Goal: Task Accomplishment & Management: Manage account settings

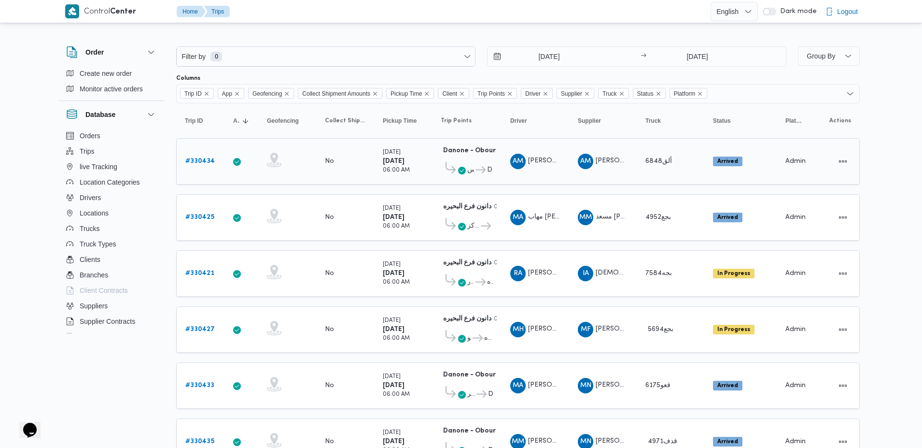
click at [198, 161] on b "# 330434" at bounding box center [199, 161] width 29 height 6
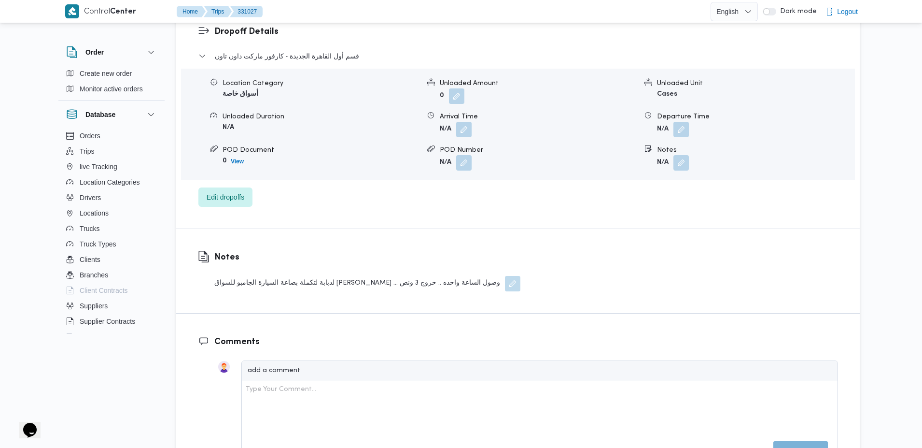
scroll to position [764, 0]
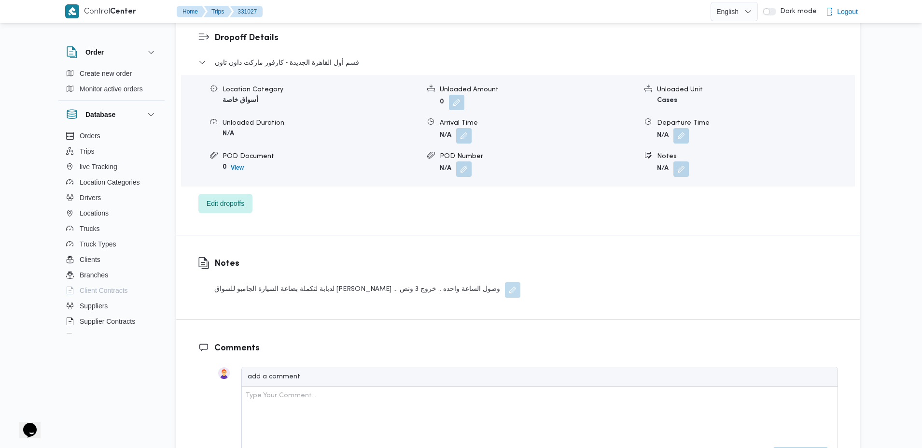
click at [357, 291] on div "لدبابة لتكملة بضاعة السيارة الجامبو للسواق [PERSON_NAME] ... وصول الساعة واحده …" at bounding box center [367, 289] width 306 height 15
click at [433, 290] on div "لدبابة لتكملة بضاعة السيارة الجامبو للسواق [PERSON_NAME] ... وصول الساعة واحده …" at bounding box center [367, 289] width 306 height 15
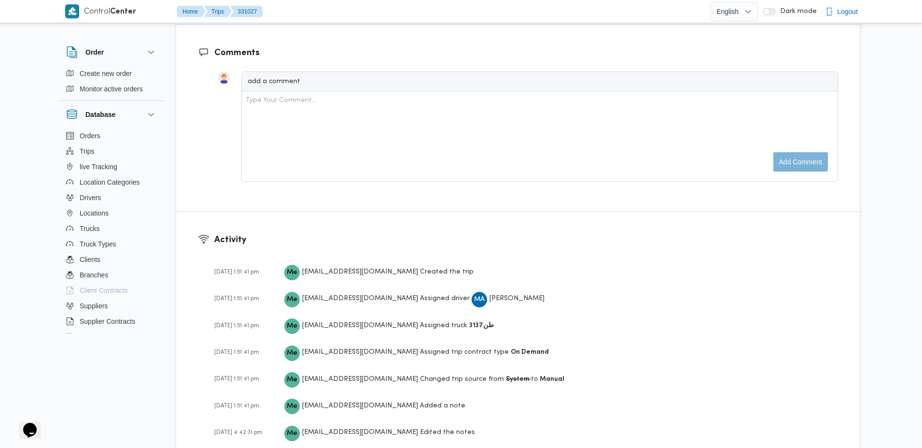
scroll to position [1101, 0]
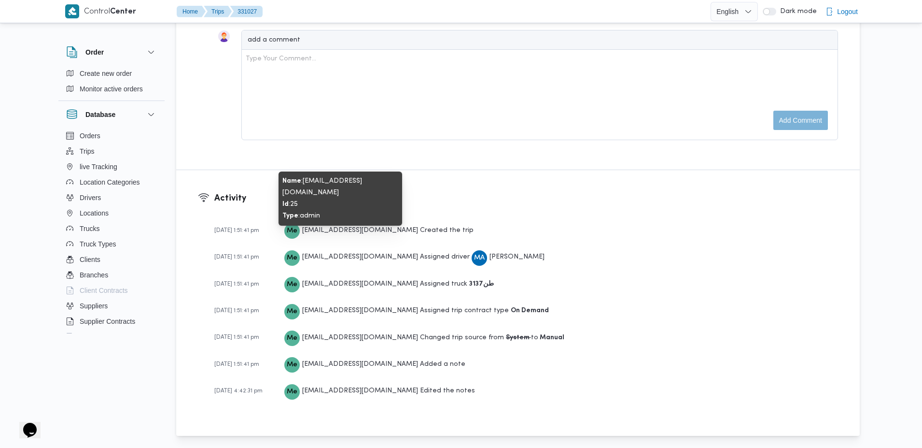
click at [319, 230] on span "[EMAIL_ADDRESS][DOMAIN_NAME]" at bounding box center [360, 230] width 116 height 6
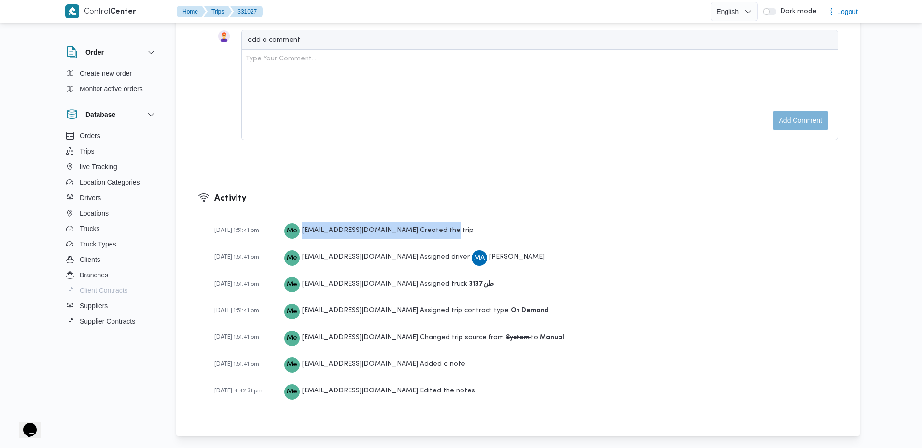
drag, startPoint x: 319, startPoint y: 230, endPoint x: 422, endPoint y: 234, distance: 103.4
click at [422, 234] on div "Me mostafa.elrouby@illa.com.eg Created the trip" at bounding box center [378, 230] width 189 height 17
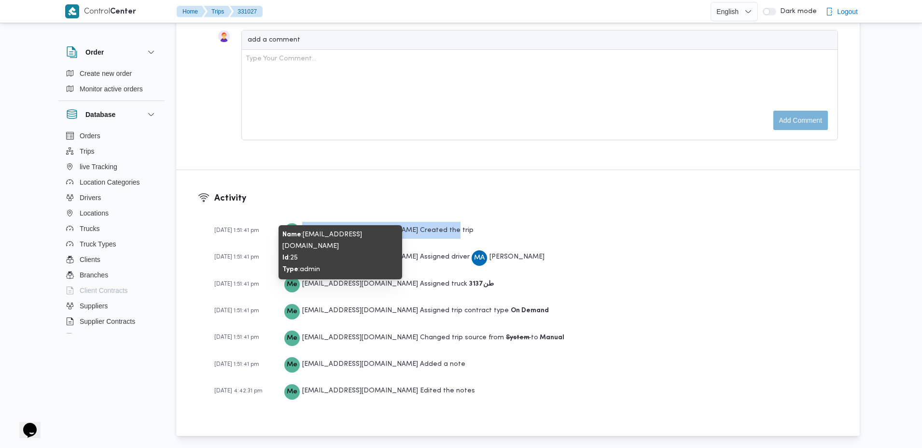
scroll to position [1062, 0]
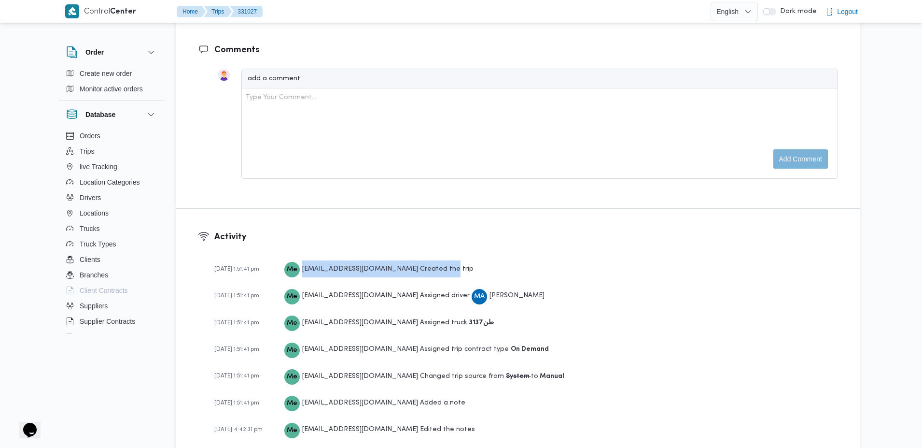
click at [403, 266] on div "Me mostafa.elrouby@illa.com.eg Created the trip" at bounding box center [378, 268] width 189 height 17
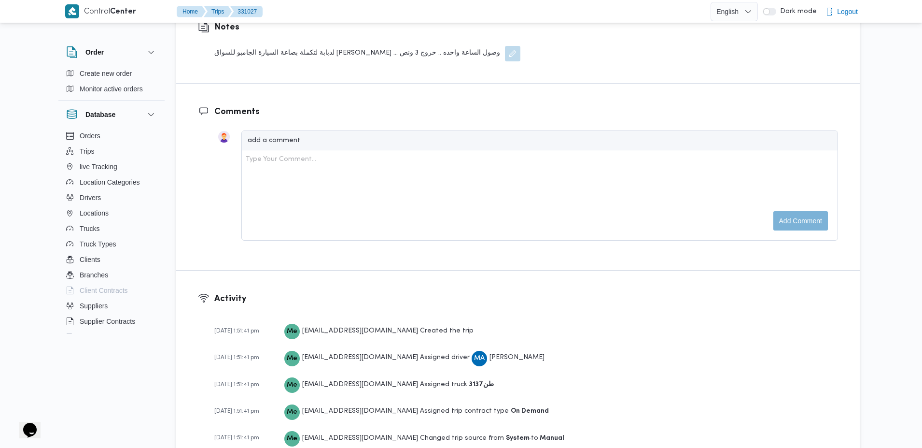
scroll to position [1101, 0]
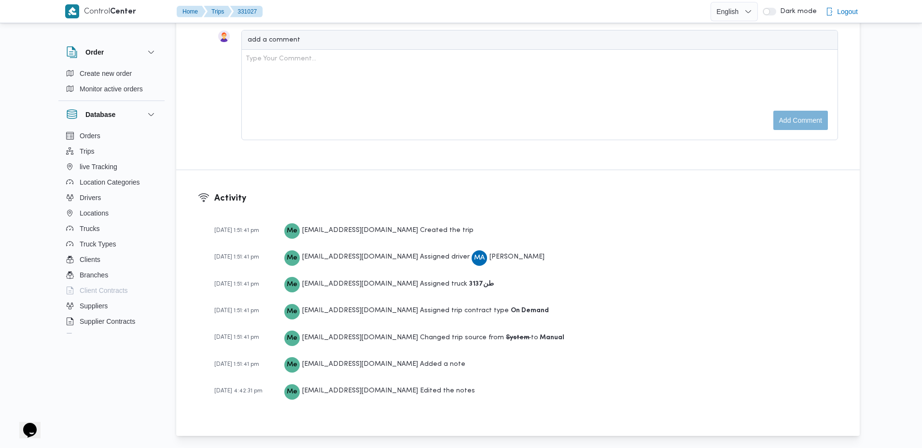
click at [242, 394] on span "[DATE] 4:42:31 pm" at bounding box center [238, 391] width 48 height 6
drag, startPoint x: 242, startPoint y: 394, endPoint x: 270, endPoint y: 389, distance: 28.8
click at [263, 389] on span "[DATE] 4:42:31 pm" at bounding box center [238, 391] width 48 height 6
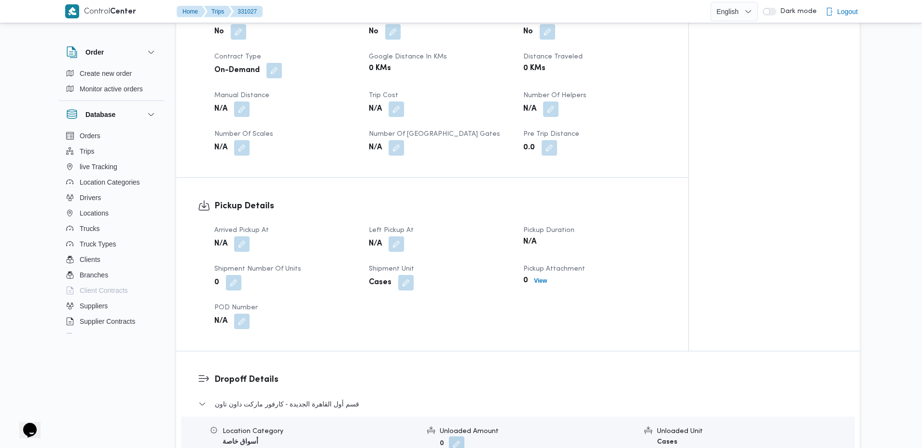
scroll to position [422, 0]
click at [246, 247] on button "button" at bounding box center [241, 244] width 15 height 15
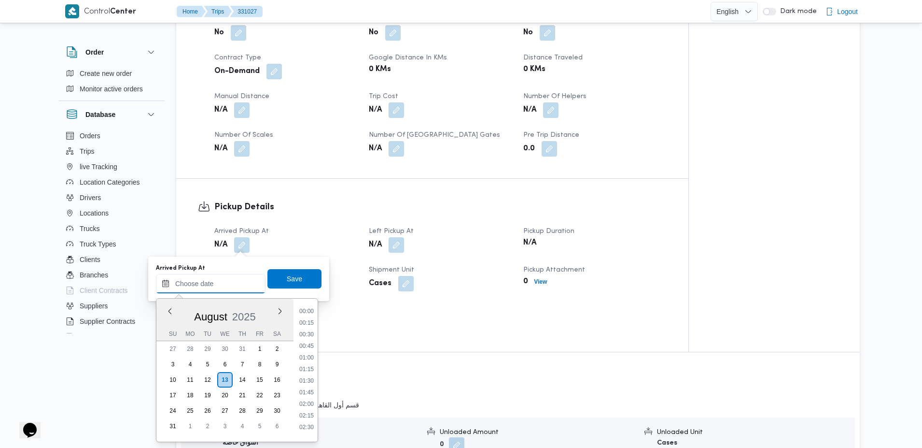
click at [239, 285] on input "Arrived Pickup At" at bounding box center [211, 283] width 110 height 19
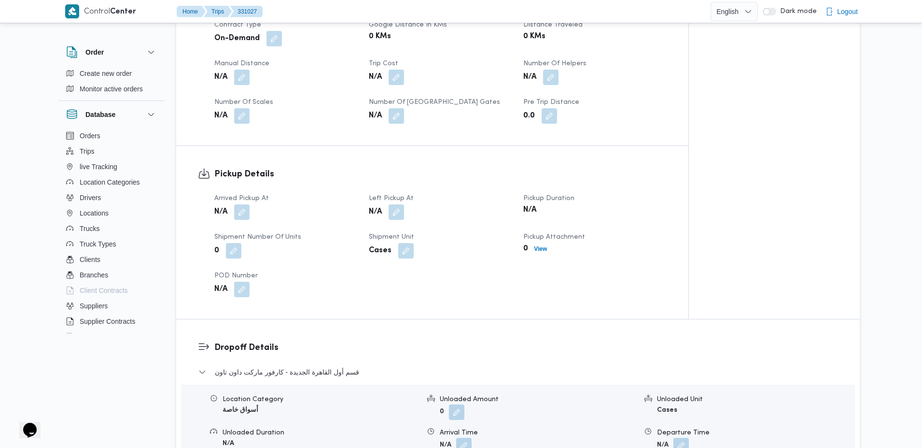
scroll to position [450, 0]
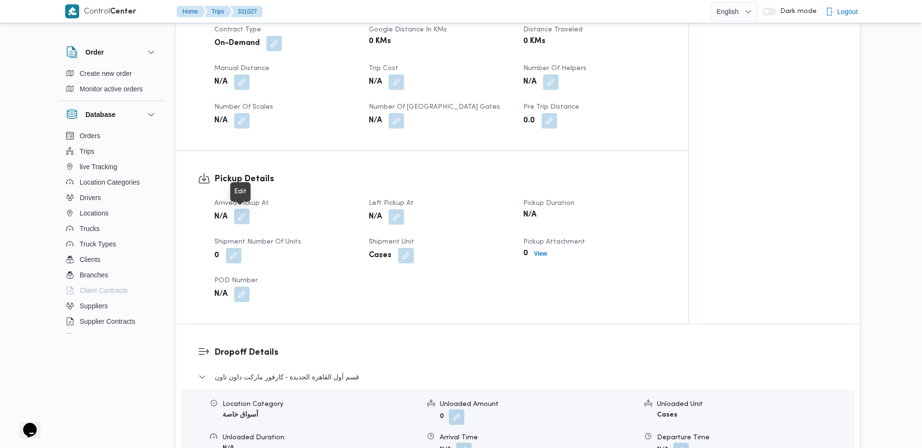
click at [240, 216] on button "button" at bounding box center [241, 216] width 15 height 15
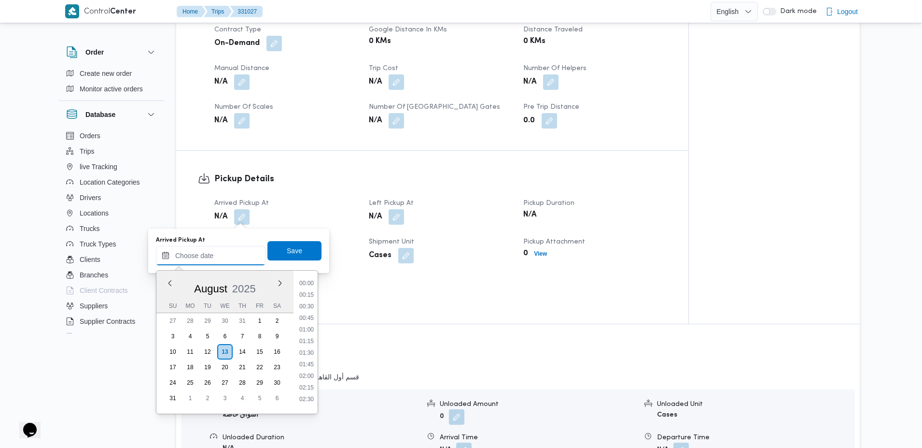
click at [232, 252] on input "Arrived Pickup At" at bounding box center [211, 255] width 110 height 19
click at [391, 299] on div "Arrived Pickup At N/A Left Pickup At N/A Pickup Duration N/A Shipment Number of…" at bounding box center [441, 250] width 464 height 116
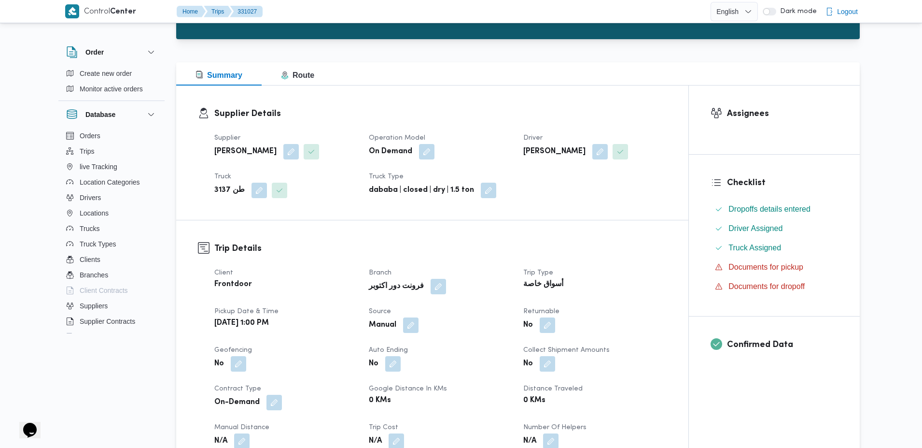
scroll to position [99, 0]
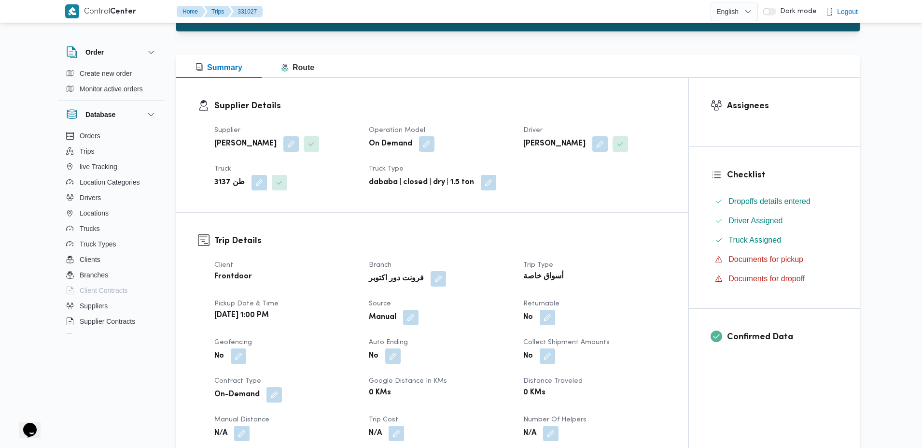
click at [220, 314] on b "[DATE] 1:00 PM" at bounding box center [241, 316] width 55 height 12
drag, startPoint x: 220, startPoint y: 314, endPoint x: 294, endPoint y: 314, distance: 73.4
click at [269, 314] on b "[DATE] 1:00 PM" at bounding box center [241, 316] width 55 height 12
click at [228, 315] on b "[DATE] 1:00 PM" at bounding box center [241, 316] width 55 height 12
drag, startPoint x: 228, startPoint y: 315, endPoint x: 309, endPoint y: 311, distance: 80.2
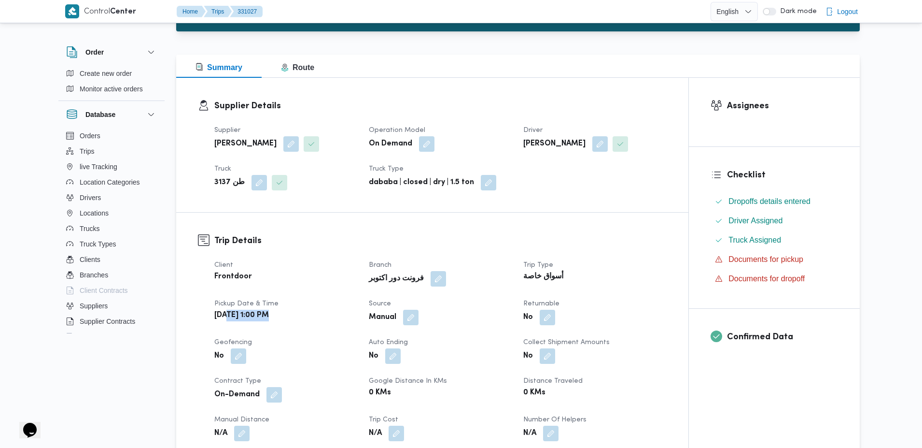
click at [309, 311] on div "[DATE] 1:00 PM" at bounding box center [285, 316] width 145 height 14
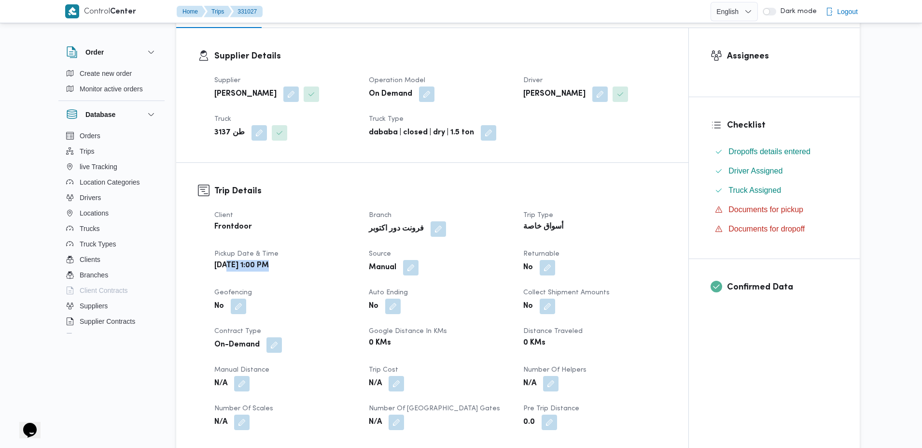
scroll to position [155, 0]
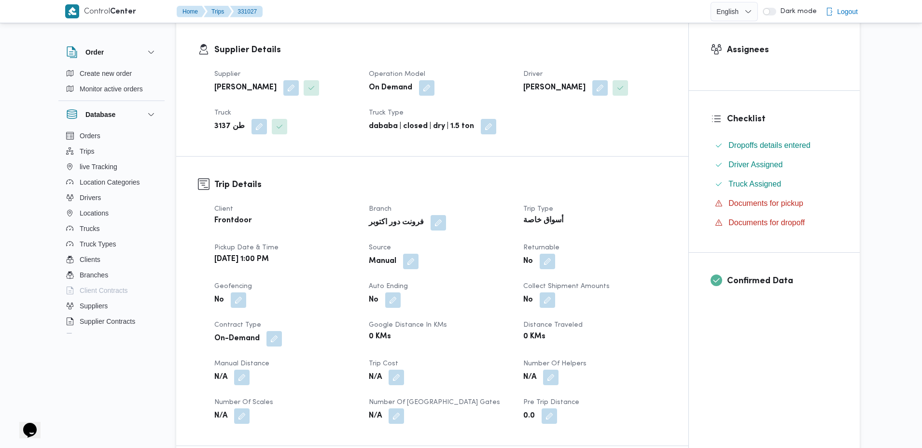
click at [357, 281] on dt "Geofencing" at bounding box center [285, 287] width 143 height 12
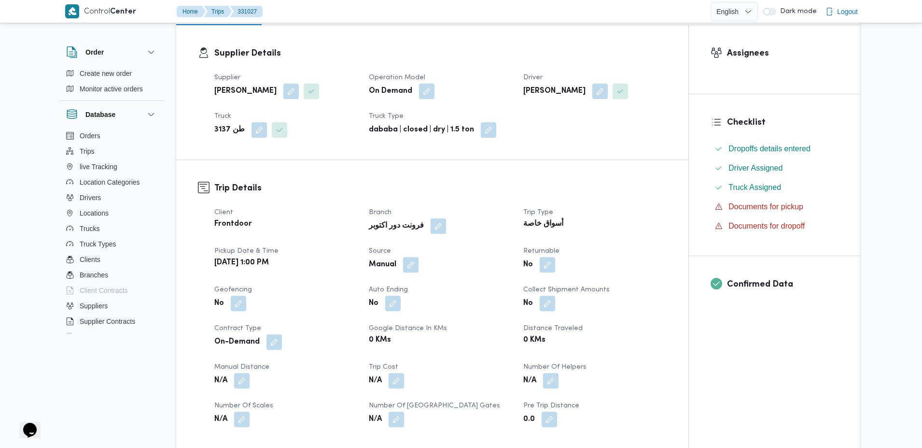
scroll to position [183, 0]
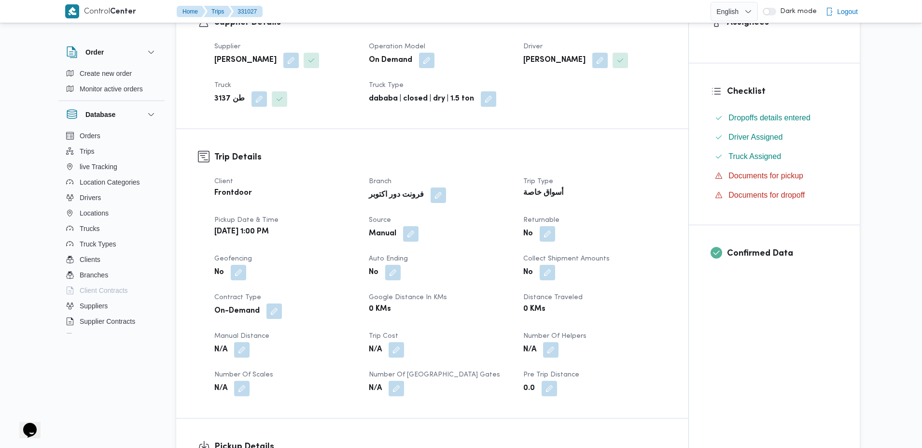
click at [232, 188] on b "Frontdoor" at bounding box center [233, 193] width 38 height 12
drag, startPoint x: 232, startPoint y: 188, endPoint x: 399, endPoint y: 198, distance: 167.3
click at [399, 198] on div "Client Frontdoor Branch فرونت دور اكتوبر Trip Type أسواق خاصة Pickup date & tim…" at bounding box center [441, 286] width 464 height 232
click at [399, 198] on b "فرونت دور اكتوبر" at bounding box center [396, 195] width 55 height 12
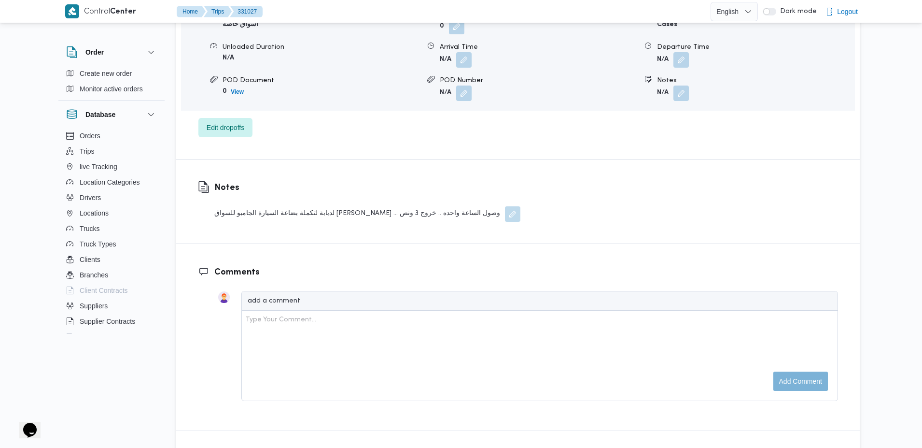
scroll to position [1101, 0]
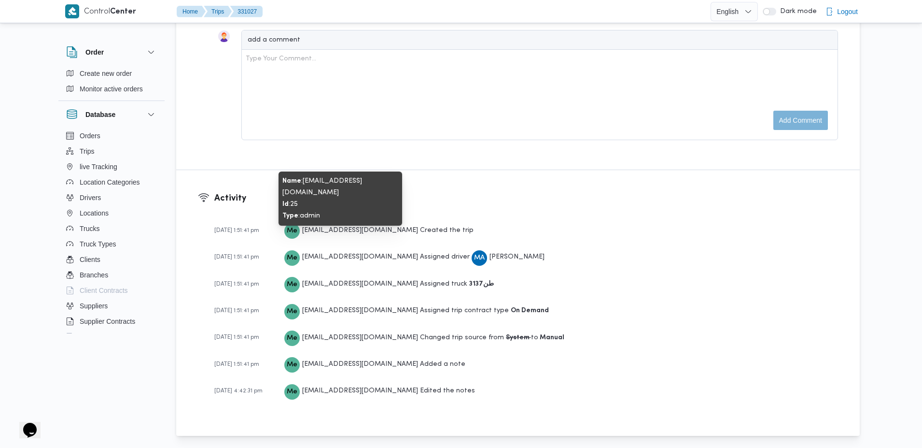
click at [312, 230] on span "mostafa.elrouby@illa.com.eg" at bounding box center [360, 230] width 116 height 6
drag, startPoint x: 312, startPoint y: 230, endPoint x: 343, endPoint y: 229, distance: 31.4
click at [343, 229] on span "mostafa.elrouby@illa.com.eg" at bounding box center [360, 230] width 116 height 6
click at [309, 230] on span "mostafa.elrouby@illa.com.eg" at bounding box center [360, 230] width 116 height 6
drag, startPoint x: 309, startPoint y: 230, endPoint x: 385, endPoint y: 229, distance: 76.3
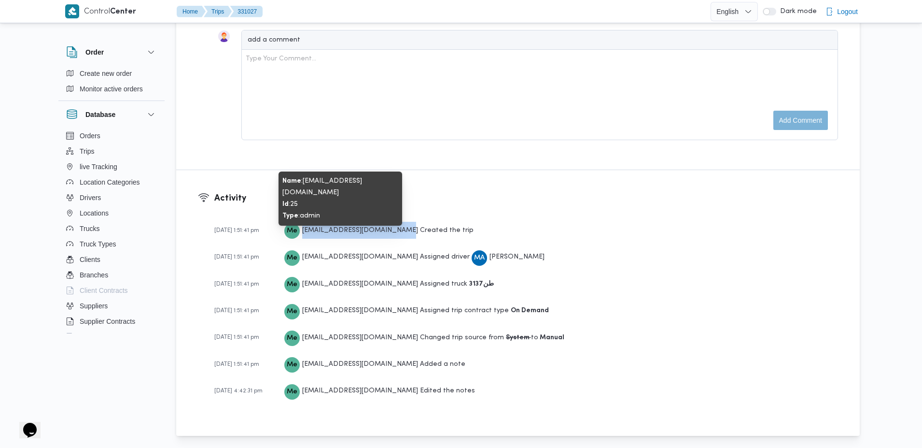
click at [385, 229] on span "mostafa.elrouby@illa.com.eg" at bounding box center [360, 230] width 116 height 6
copy span "mostafa.elrouby@illa.com.eg"
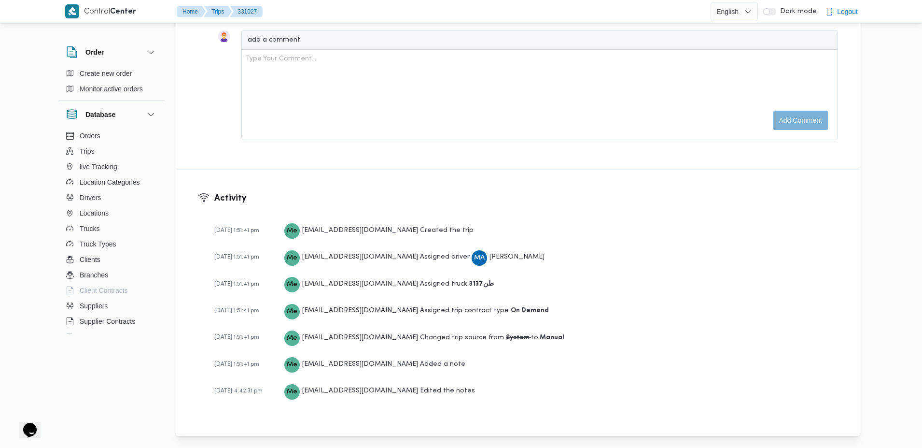
click at [325, 249] on span "Me mostafa.elrouby@illa.com.eg" at bounding box center [351, 256] width 134 height 17
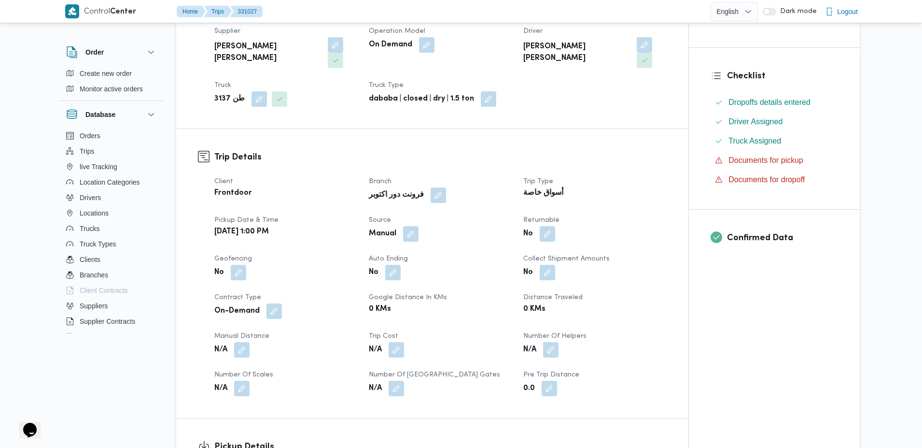
scroll to position [202, 0]
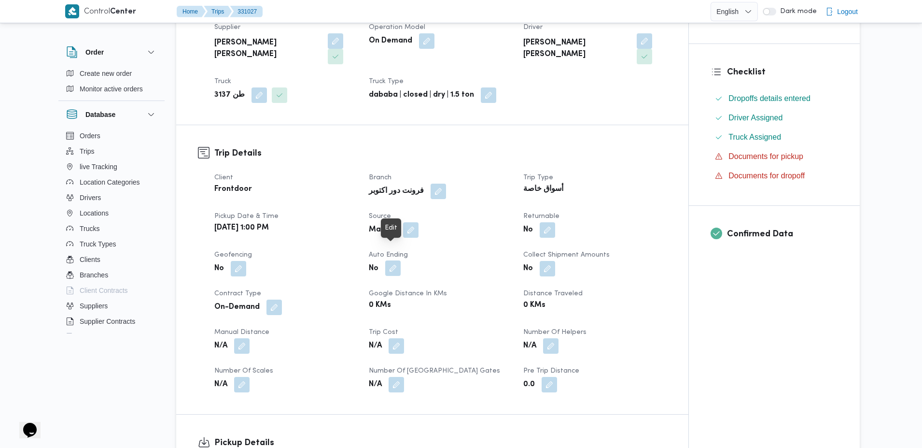
click at [390, 260] on button "button" at bounding box center [392, 267] width 15 height 15
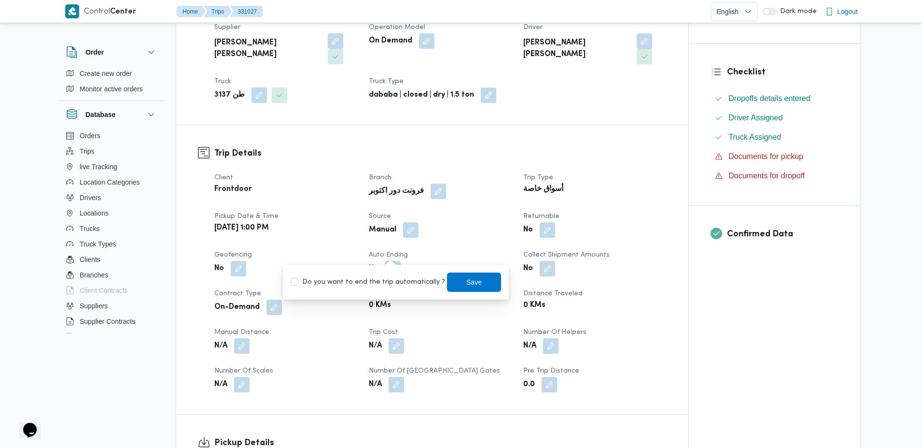
click at [391, 283] on label "Do you want to end the trip automatically ?" at bounding box center [368, 282] width 155 height 12
checkbox input "true"
click at [477, 285] on span "Save" at bounding box center [474, 281] width 54 height 19
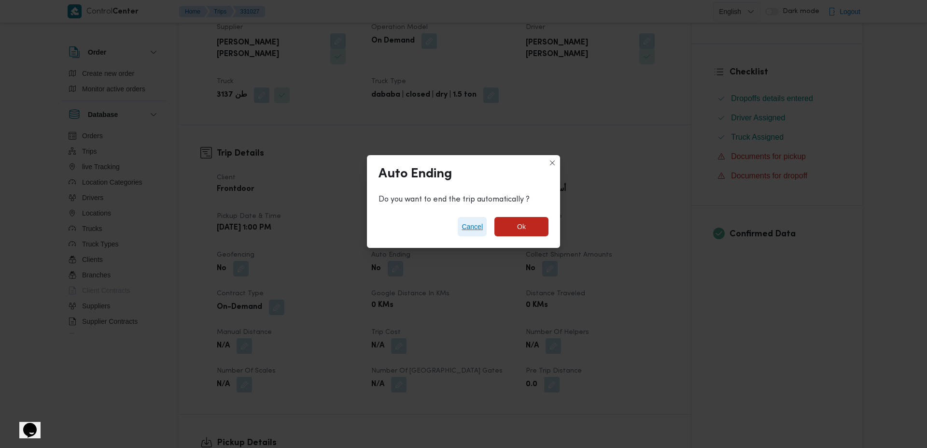
click at [478, 227] on span "Cancel" at bounding box center [472, 227] width 21 height 12
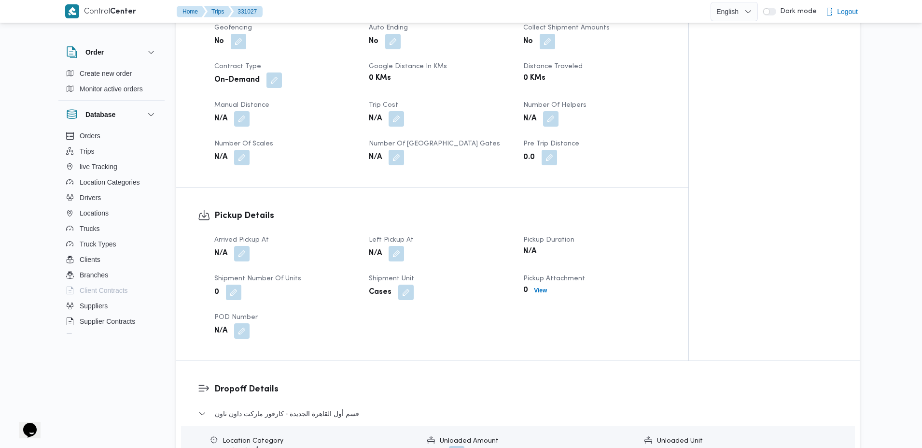
scroll to position [522, 0]
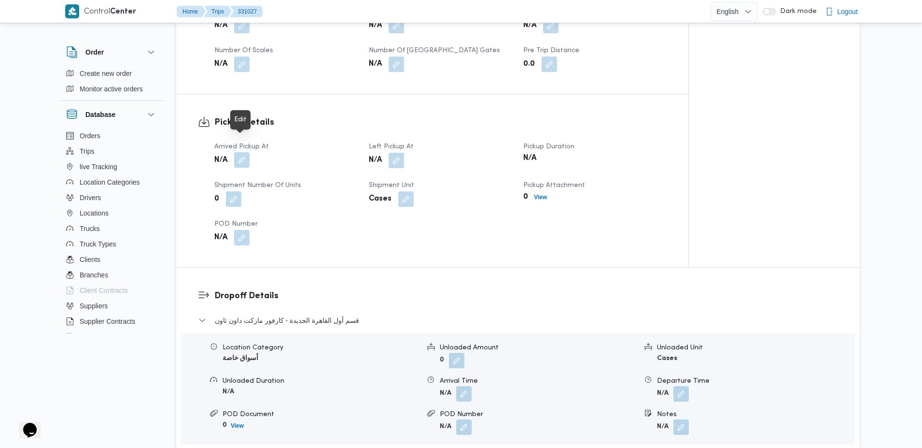
click at [242, 152] on button "button" at bounding box center [241, 159] width 15 height 15
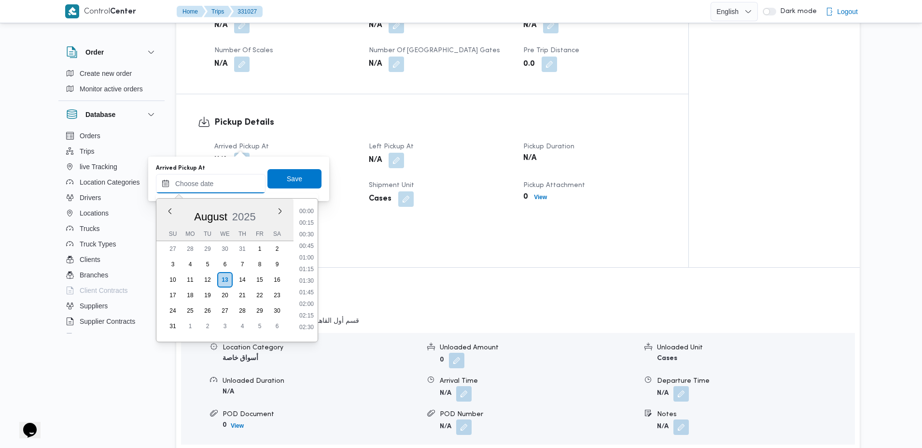
click at [217, 181] on input "Arrived Pickup At" at bounding box center [211, 183] width 110 height 19
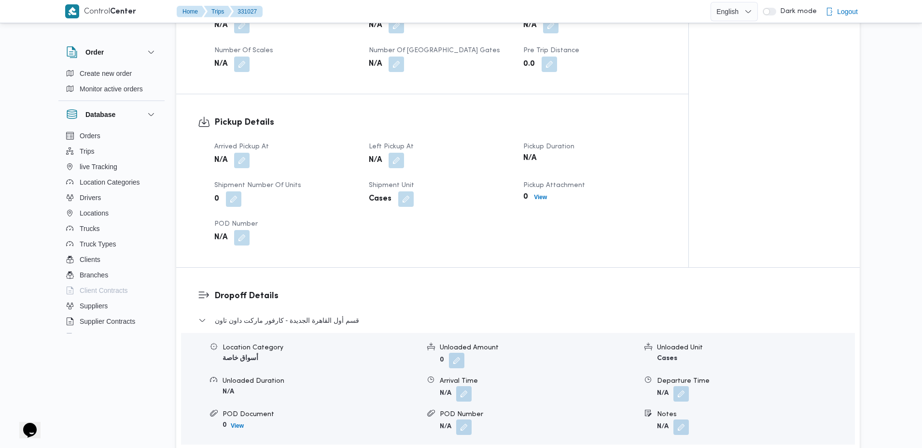
click at [394, 227] on div "Arrived Pickup At N/A Left Pickup At N/A Pickup Duration N/A Shipment Number of…" at bounding box center [441, 193] width 464 height 116
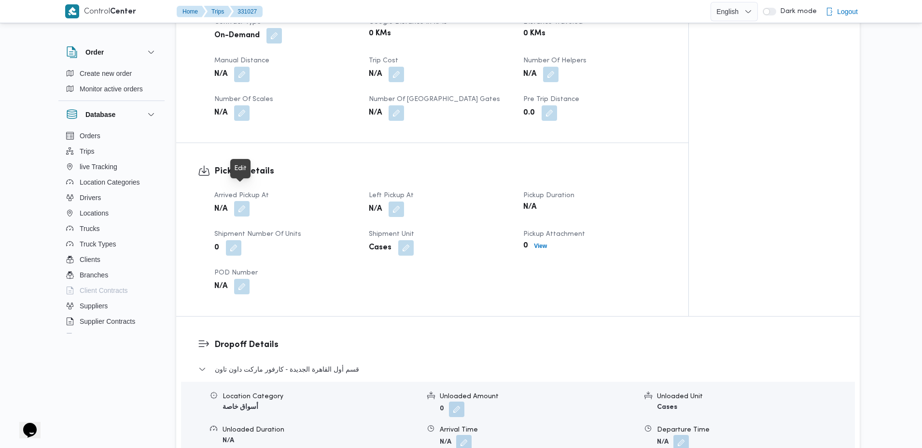
click at [240, 201] on button "button" at bounding box center [241, 208] width 15 height 15
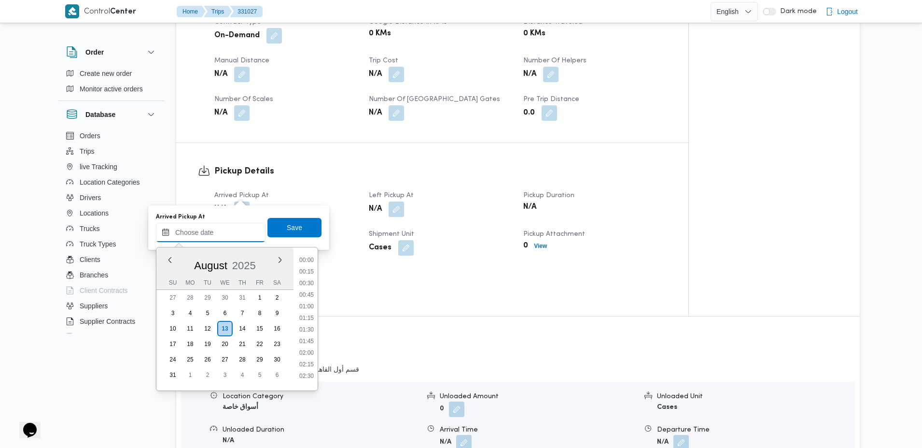
click at [241, 227] on input "Arrived Pickup At" at bounding box center [211, 232] width 110 height 19
click at [307, 346] on li "13:00" at bounding box center [307, 347] width 22 height 10
type input "13/08/2025 13:00"
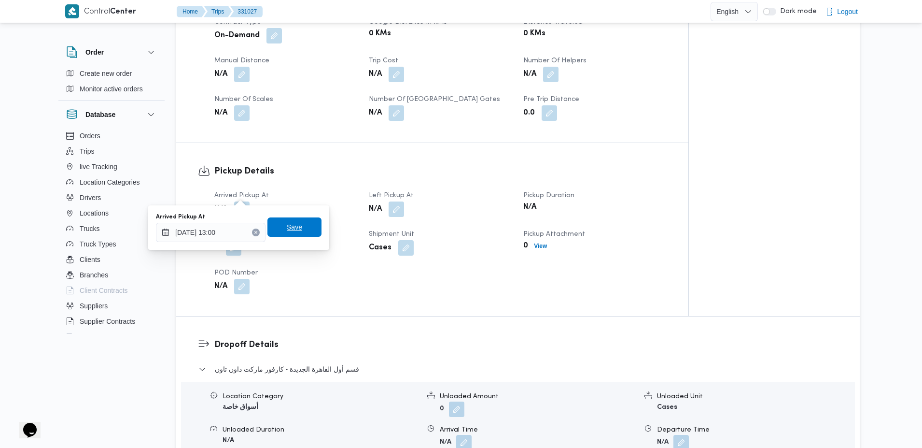
click at [307, 231] on span "Save" at bounding box center [294, 226] width 54 height 19
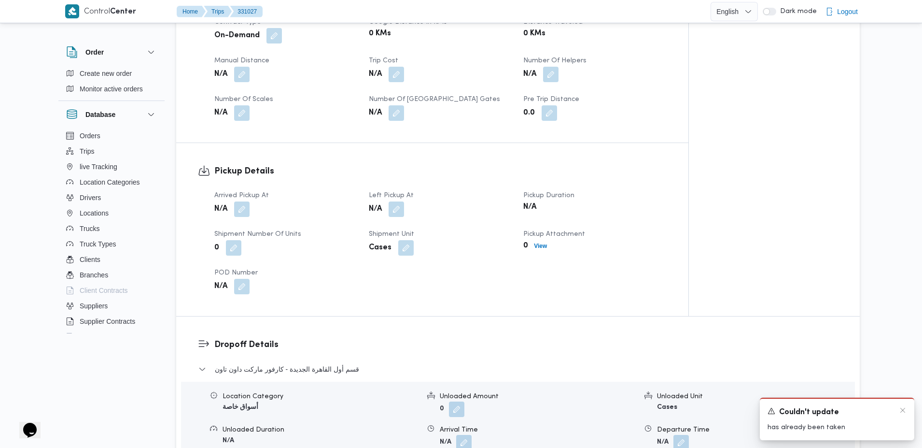
click at [783, 408] on span "Couldn't update" at bounding box center [809, 413] width 60 height 12
drag, startPoint x: 783, startPoint y: 408, endPoint x: 840, endPoint y: 427, distance: 60.0
click at [840, 427] on div "A new notification appears Couldn't update has already been taken" at bounding box center [837, 418] width 155 height 42
click at [820, 429] on p "has already been taken" at bounding box center [837, 427] width 139 height 10
click at [792, 405] on div "A new notification appears Couldn't update has already been taken" at bounding box center [837, 418] width 155 height 42
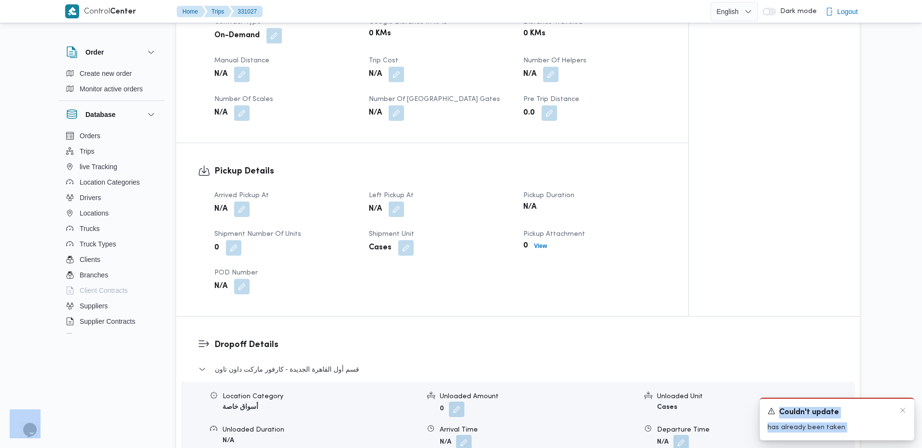
drag, startPoint x: 792, startPoint y: 405, endPoint x: 845, endPoint y: 432, distance: 59.6
click at [845, 432] on div "A new notification appears Couldn't update has already been taken" at bounding box center [837, 418] width 155 height 42
click at [748, 338] on h3 "Dropoff Details" at bounding box center [526, 344] width 624 height 13
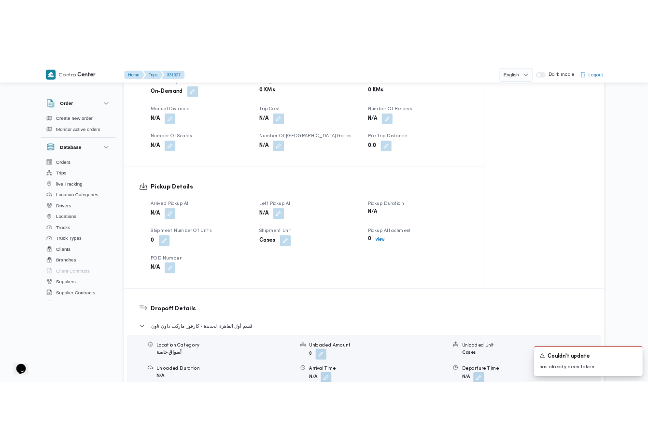
scroll to position [496, 0]
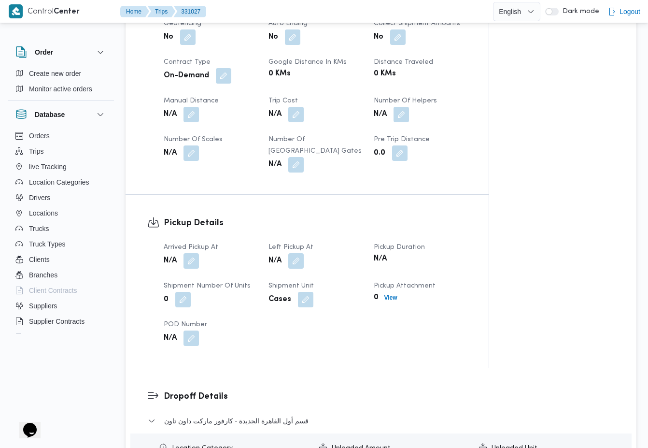
scroll to position [472, 0]
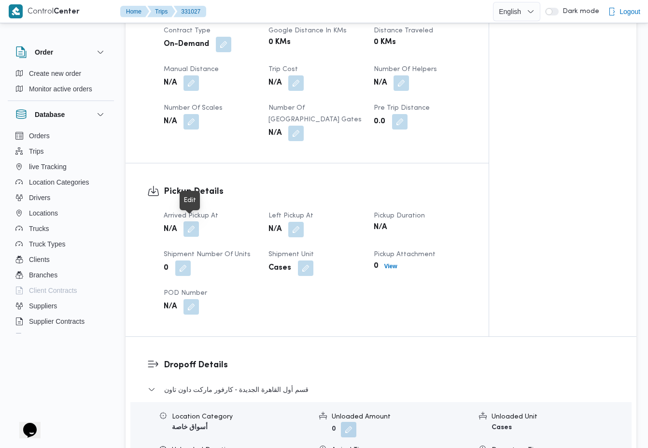
click at [190, 230] on button "button" at bounding box center [190, 228] width 15 height 15
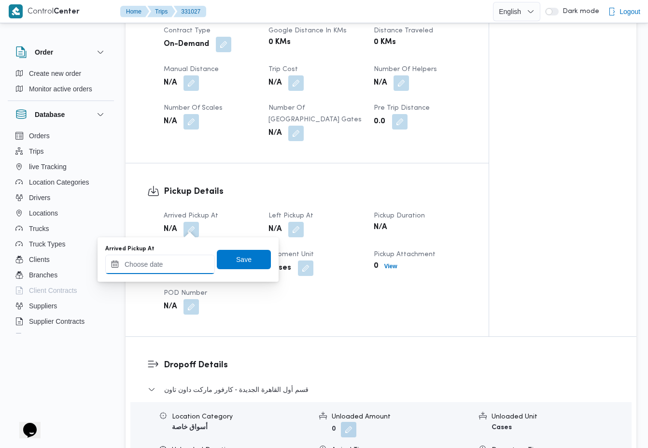
click at [177, 261] on input "Arrived Pickup At" at bounding box center [160, 263] width 110 height 19
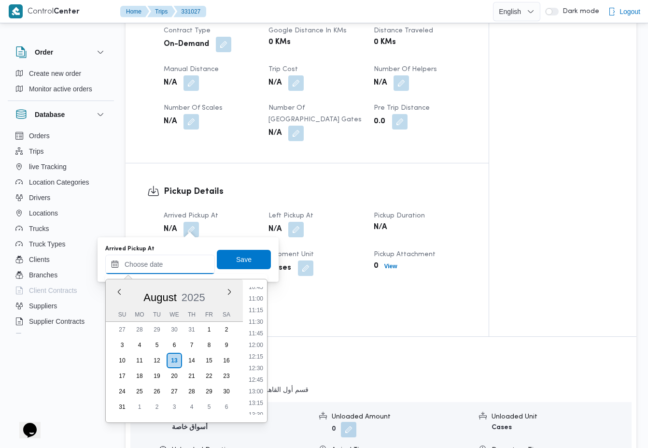
scroll to position [500, 0]
click at [254, 394] on li "13:00" at bounding box center [256, 395] width 22 height 10
type input "13/08/2025 13:00"
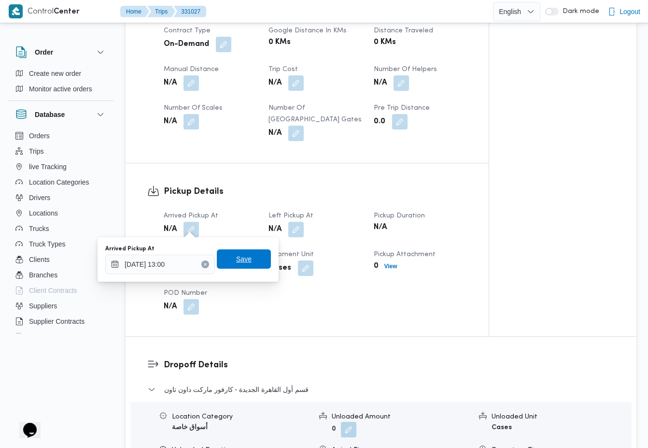
click at [246, 264] on span "Save" at bounding box center [243, 259] width 15 height 12
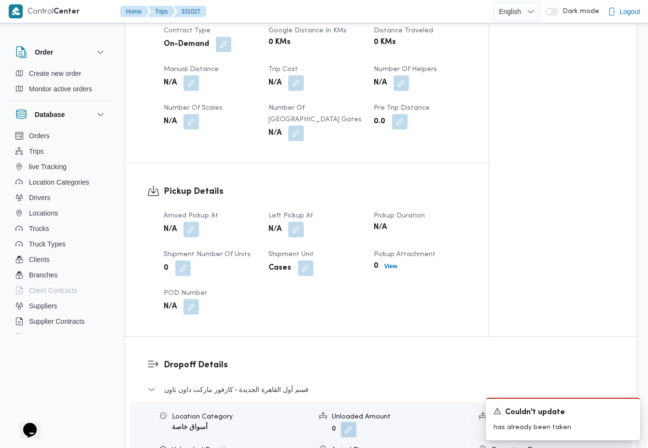
scroll to position [473, 0]
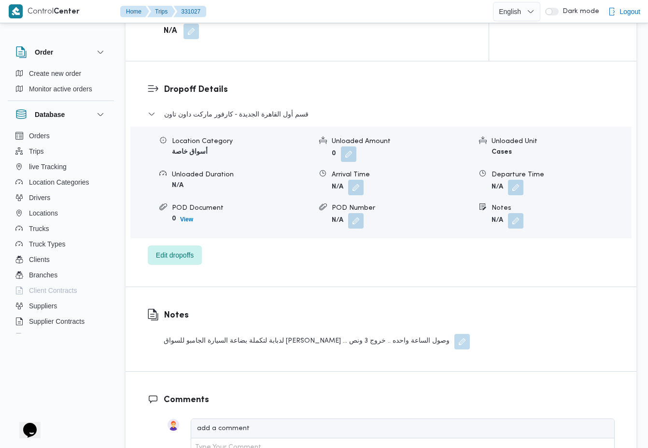
scroll to position [754, 0]
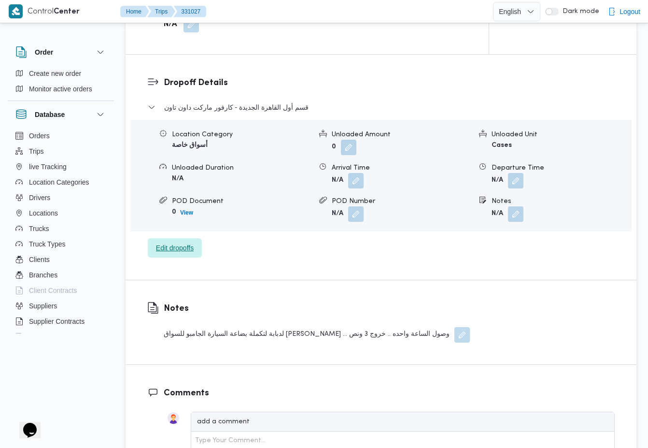
click at [186, 239] on span "Edit dropoffs" at bounding box center [175, 247] width 54 height 19
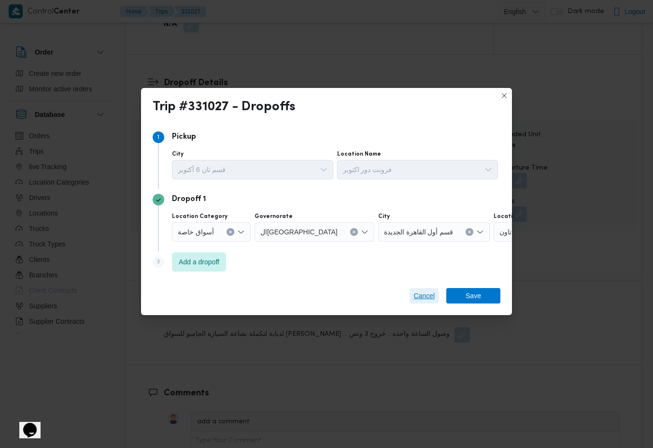
click at [417, 294] on span "Cancel" at bounding box center [423, 296] width 21 height 12
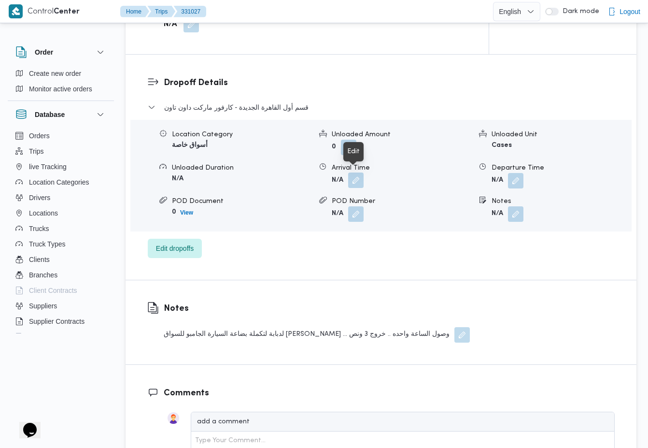
click at [358, 177] on button "button" at bounding box center [355, 179] width 15 height 15
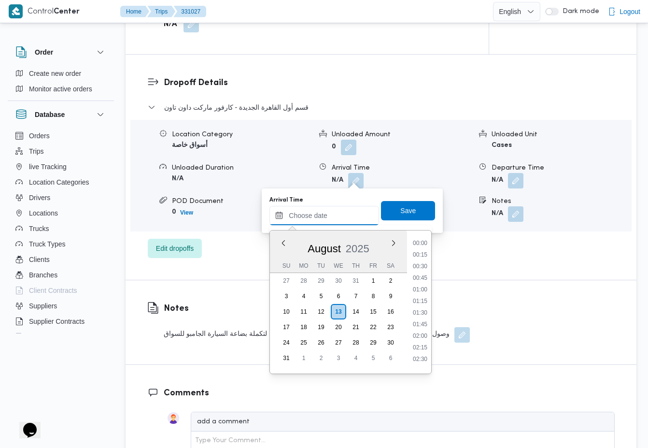
scroll to position [756, 0]
click at [344, 207] on input "Arrival Time" at bounding box center [324, 215] width 110 height 19
click at [417, 298] on li "17:30" at bounding box center [420, 298] width 22 height 10
type input "13/08/2025 17:30"
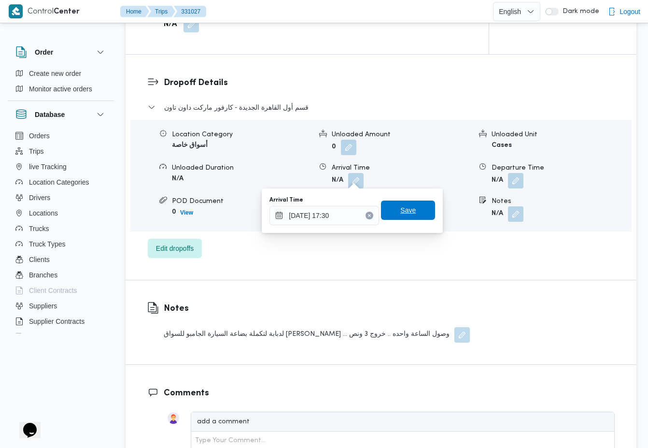
click at [416, 207] on span "Save" at bounding box center [407, 210] width 15 height 12
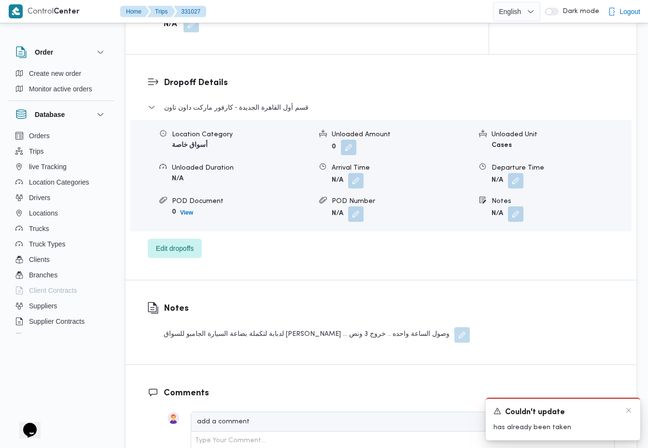
click at [512, 407] on span "Couldn't update" at bounding box center [535, 413] width 60 height 12
drag, startPoint x: 512, startPoint y: 407, endPoint x: 563, endPoint y: 421, distance: 53.2
click at [563, 421] on div "A new notification appears Couldn't update has already been taken" at bounding box center [563, 418] width 155 height 42
click at [563, 431] on p "has already been taken" at bounding box center [562, 427] width 139 height 10
drag, startPoint x: 563, startPoint y: 431, endPoint x: 506, endPoint y: 419, distance: 58.1
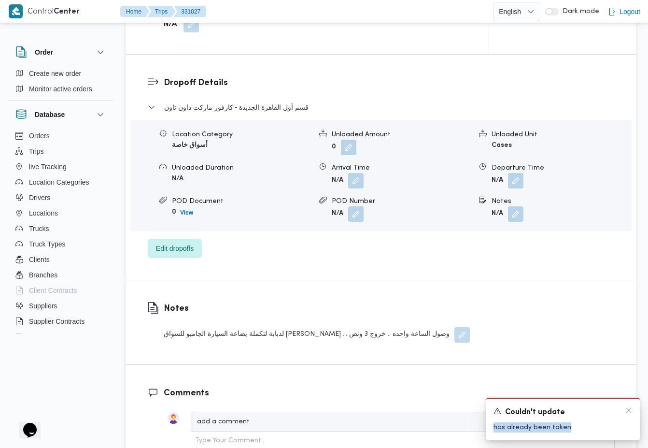
click at [506, 419] on div "A new notification appears Couldn't update has already been taken" at bounding box center [563, 418] width 155 height 42
click at [509, 413] on span "Couldn't update" at bounding box center [535, 413] width 60 height 12
drag, startPoint x: 509, startPoint y: 413, endPoint x: 555, endPoint y: 432, distance: 49.8
click at [555, 432] on div "A new notification appears Couldn't update has already been taken" at bounding box center [563, 418] width 155 height 42
click at [577, 423] on p "has already been taken" at bounding box center [562, 427] width 139 height 10
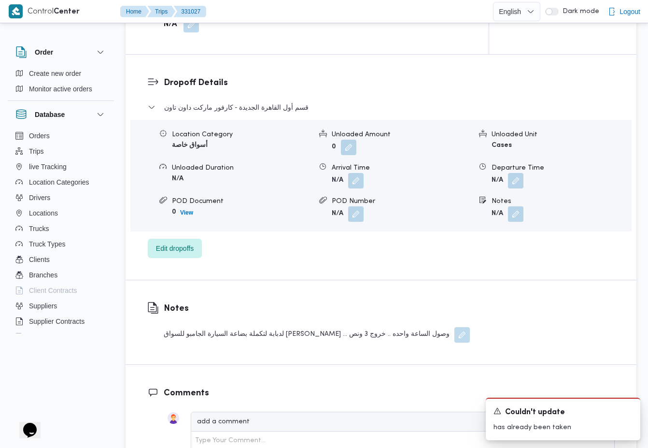
click at [590, 306] on div "Notes لدبابة لتكملة بضاعة السيارة الجامبو للسواق ابو بكر ... وصول الساعة واحده …" at bounding box center [381, 322] width 511 height 84
click at [573, 246] on div "قسم أول القاهرة الجديدة - كارفور ماركت داون تاون Location Category أسواق خاصة U…" at bounding box center [381, 179] width 467 height 156
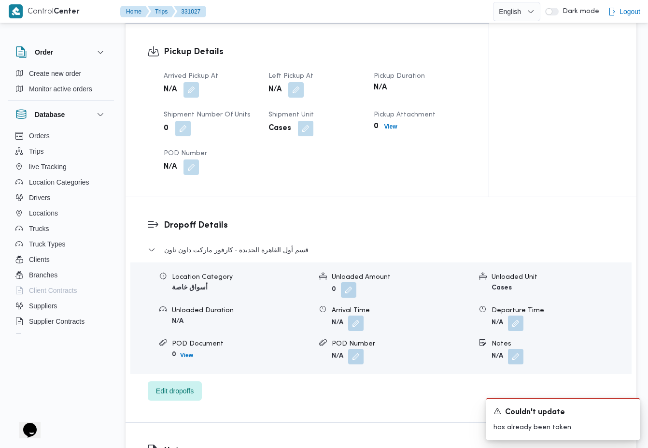
scroll to position [597, 0]
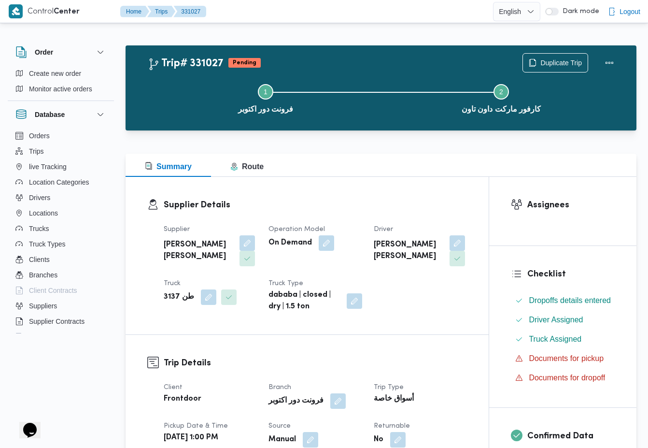
click at [453, 190] on div "Supplier Details Supplier [PERSON_NAME] [PERSON_NAME] Operation Model On Demand…" at bounding box center [307, 255] width 363 height 157
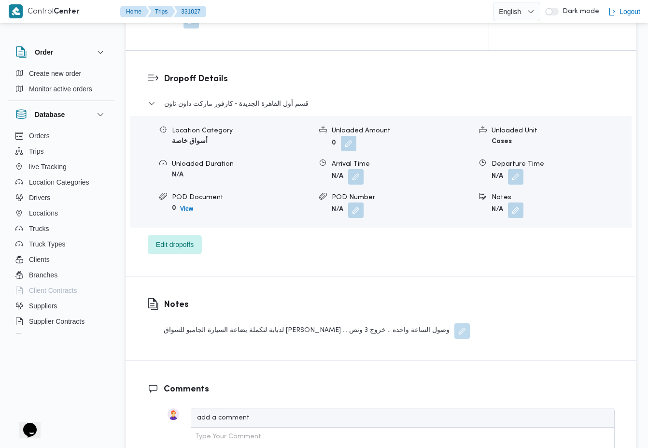
scroll to position [1132, 0]
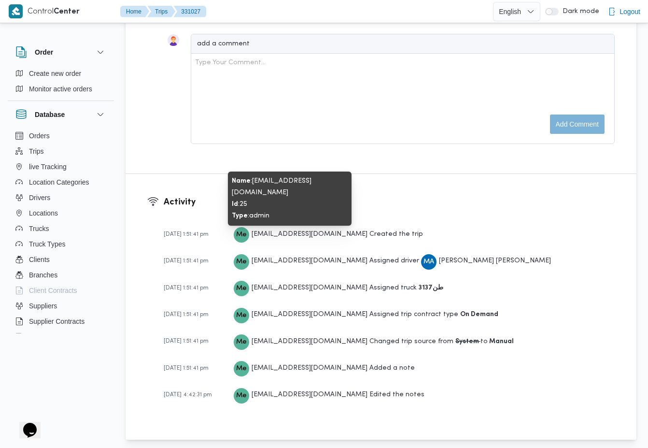
click at [262, 231] on span "[EMAIL_ADDRESS][DOMAIN_NAME]" at bounding box center [310, 234] width 116 height 6
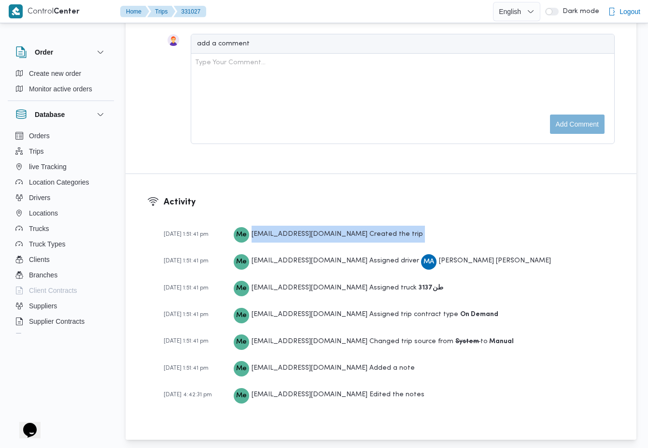
drag, startPoint x: 262, startPoint y: 230, endPoint x: 393, endPoint y: 227, distance: 130.4
click at [393, 227] on div "[DATE] 1:51:41 pm Me [EMAIL_ADDRESS][DOMAIN_NAME] Created the trip" at bounding box center [389, 233] width 451 height 17
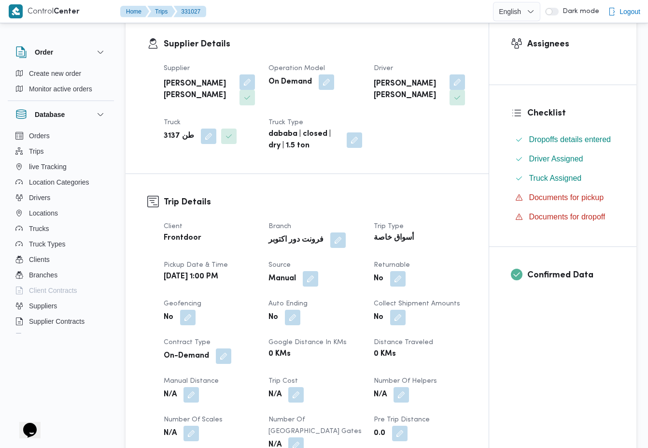
scroll to position [167, 0]
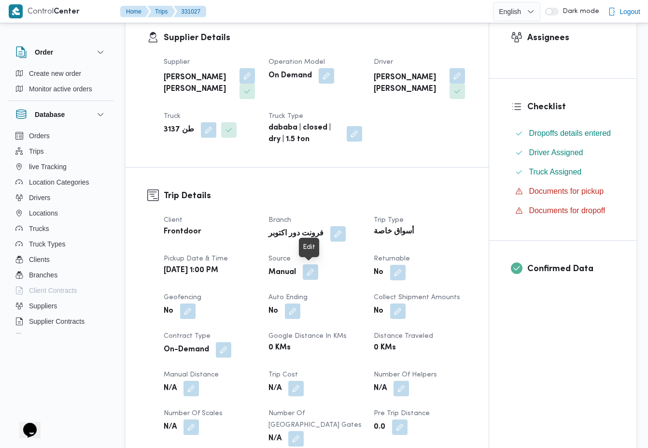
click at [308, 270] on button "button" at bounding box center [310, 271] width 15 height 15
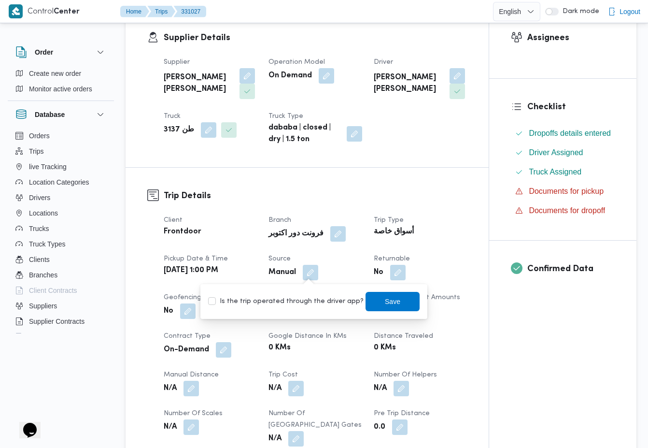
click at [310, 303] on label "Is the trip operated through the driver app?" at bounding box center [285, 302] width 155 height 12
checkbox input "true"
click at [385, 298] on span "Save" at bounding box center [392, 301] width 15 height 12
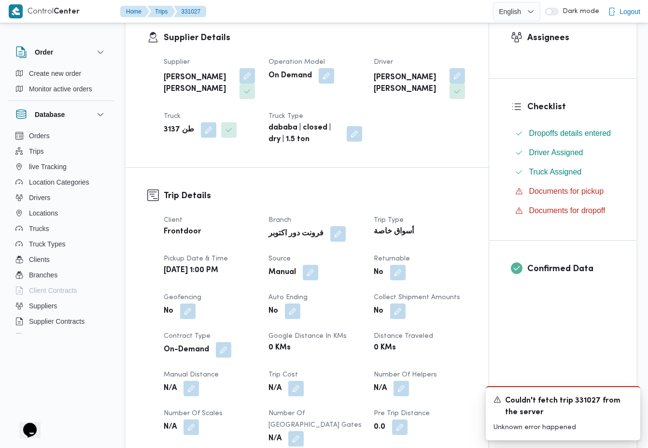
click at [446, 201] on h3 "Trip Details" at bounding box center [315, 195] width 303 height 13
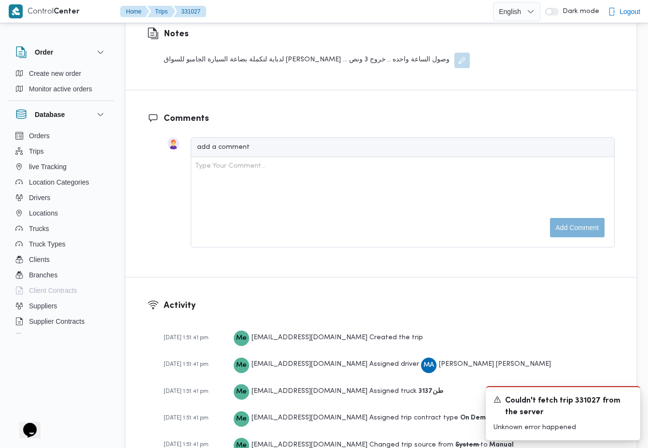
scroll to position [1029, 0]
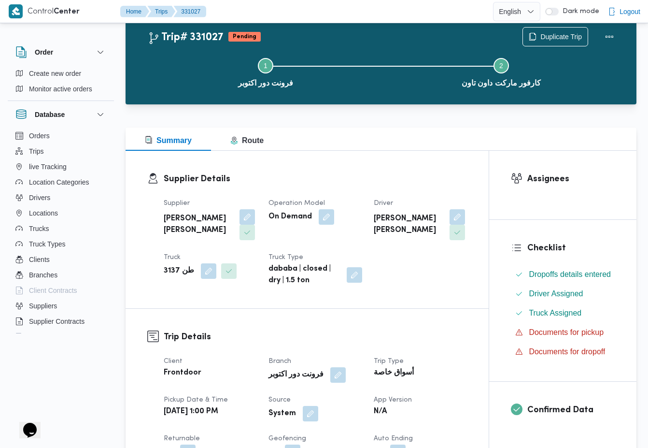
click at [512, 214] on div "Assignees" at bounding box center [562, 185] width 147 height 69
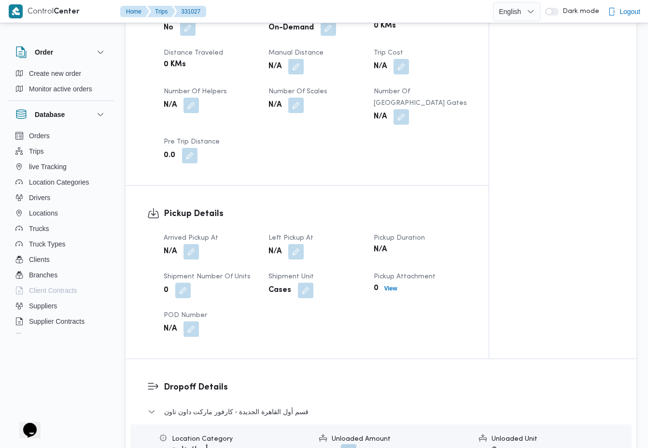
scroll to position [497, 0]
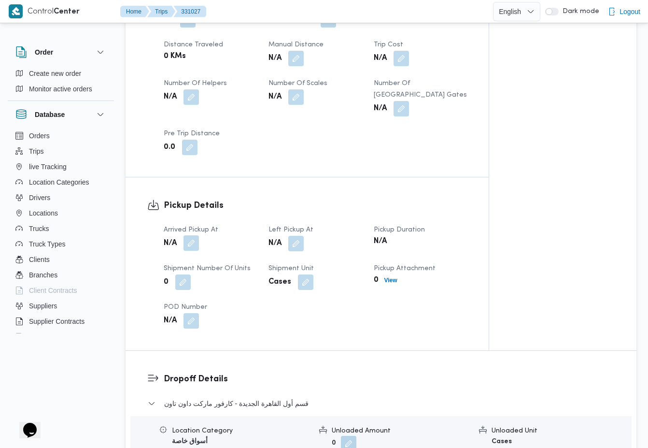
click at [191, 235] on button "button" at bounding box center [190, 242] width 15 height 15
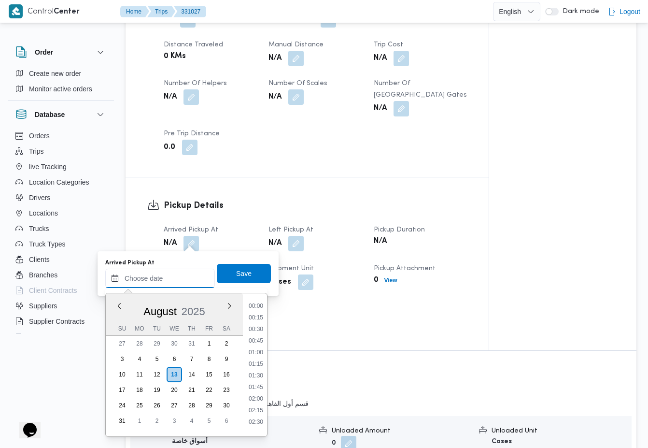
scroll to position [756, 0]
click at [180, 281] on input "Arrived Pickup At" at bounding box center [160, 277] width 110 height 19
click at [252, 372] on li "17:45" at bounding box center [256, 372] width 22 height 10
type input "13/08/2025 17:45"
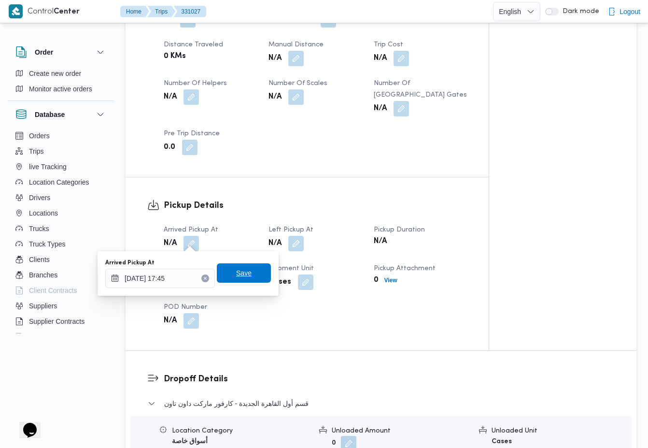
click at [238, 275] on span "Save" at bounding box center [244, 272] width 54 height 19
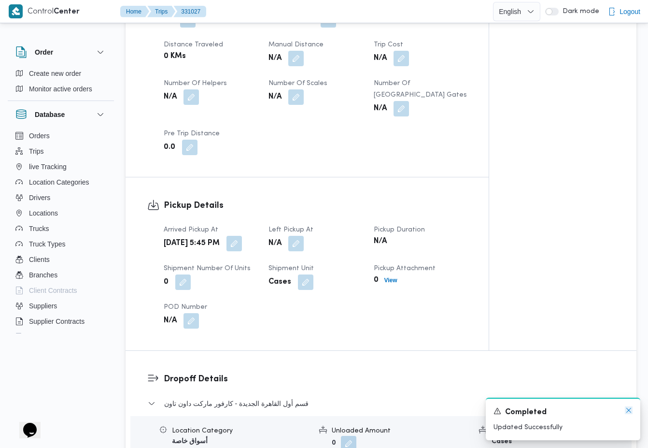
click at [632, 409] on icon "Dismiss toast" at bounding box center [629, 410] width 8 height 8
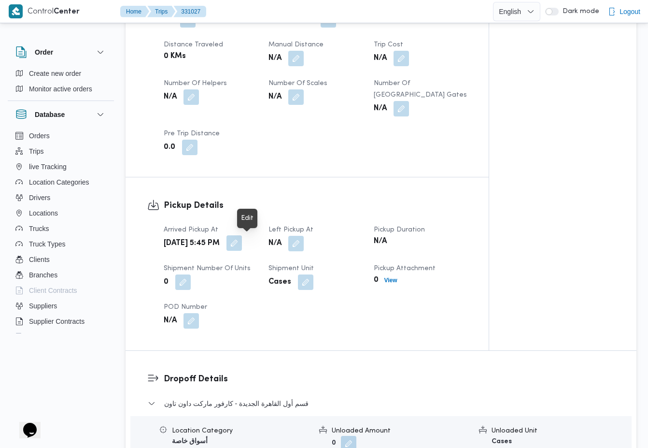
click at [242, 243] on button "button" at bounding box center [233, 242] width 15 height 15
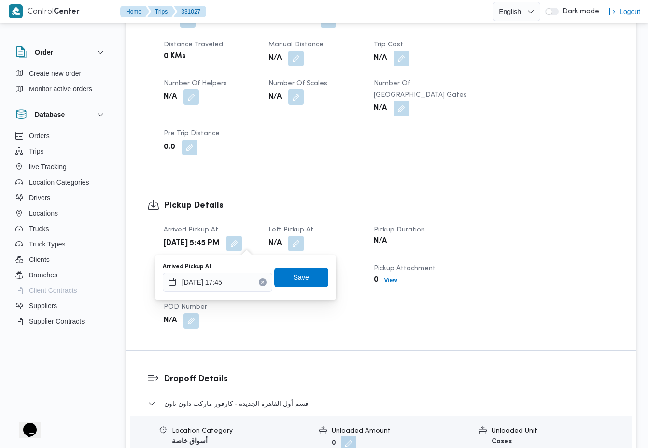
click at [265, 283] on icon "Clear input" at bounding box center [263, 282] width 4 height 4
type input "13/08/2025 17:45"
click at [264, 285] on button "Clear input" at bounding box center [263, 282] width 8 height 8
click at [297, 275] on span "Save" at bounding box center [301, 277] width 15 height 12
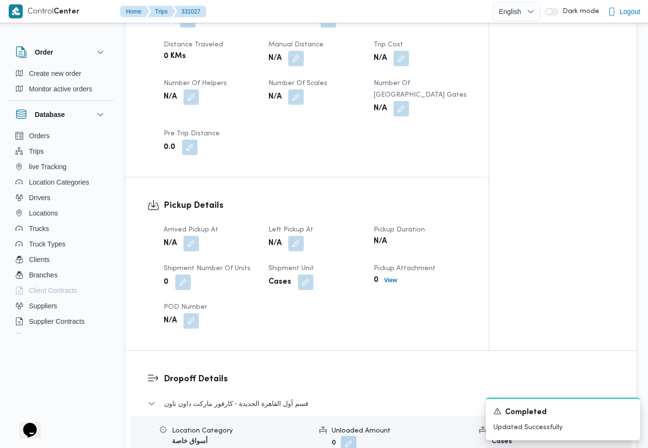
click at [516, 325] on div "Assignees Checklist Dropoffs details entered Driver Assigned Truck Assigned Doc…" at bounding box center [562, 15] width 147 height 670
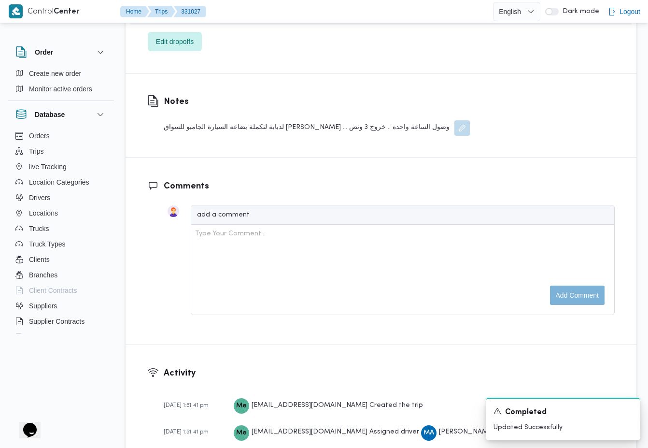
scroll to position [1251, 0]
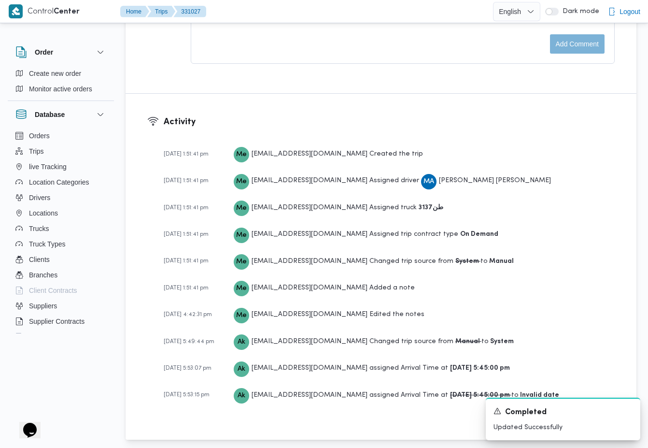
click at [417, 340] on div "Ak antoon.kamel@illa.com.eg Changed trip source from Manual to System" at bounding box center [374, 341] width 280 height 17
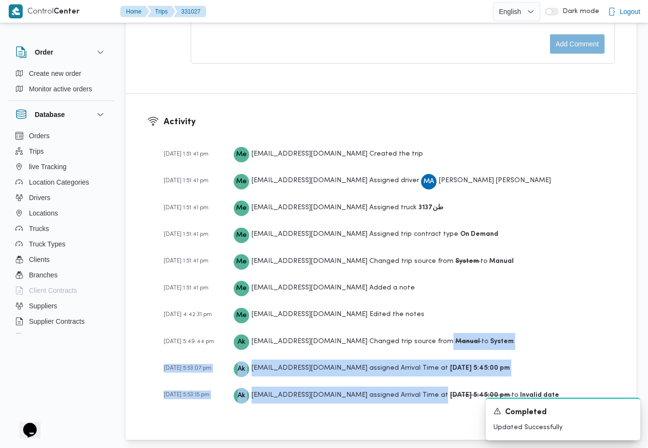
drag, startPoint x: 417, startPoint y: 340, endPoint x: 408, endPoint y: 393, distance: 54.0
click at [408, 393] on div "13-08-2025 1:51:41 pm Me mostafa.elrouby@illa.com.eg Created the trip 13-08-202…" at bounding box center [389, 279] width 451 height 277
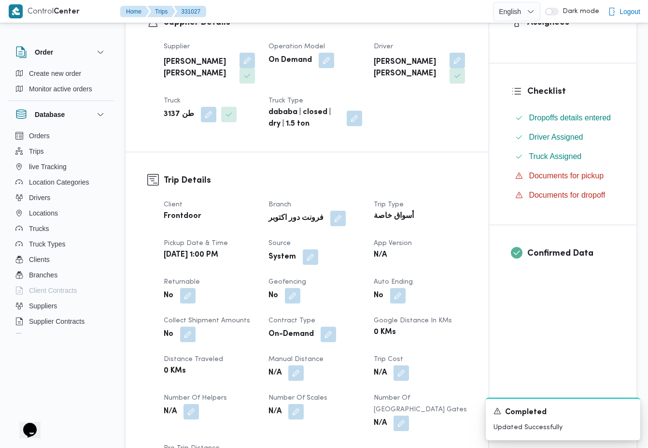
scroll to position [162, 0]
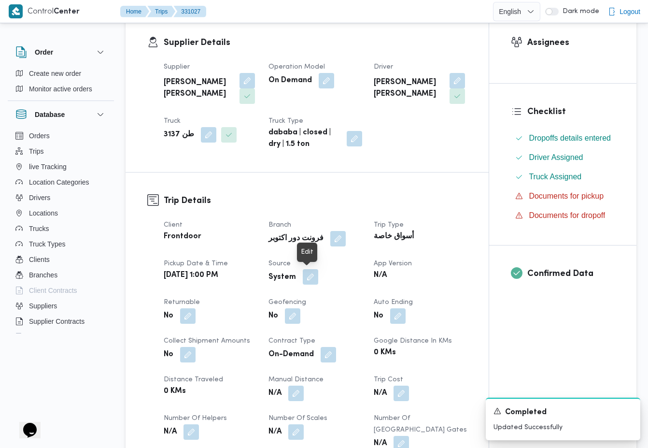
click at [309, 282] on button "button" at bounding box center [310, 276] width 15 height 15
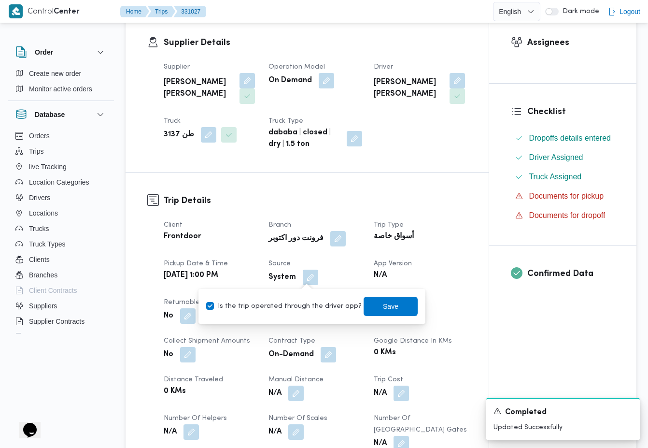
click at [299, 304] on label "Is the trip operated through the driver app?" at bounding box center [283, 306] width 155 height 12
checkbox input "false"
click at [393, 308] on span "Save" at bounding box center [391, 305] width 54 height 19
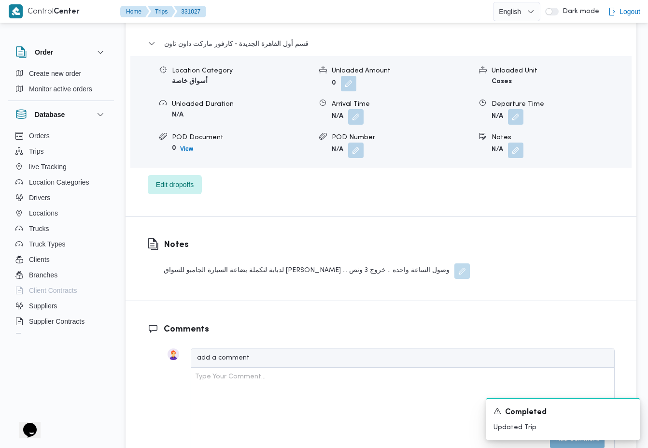
scroll to position [1238, 0]
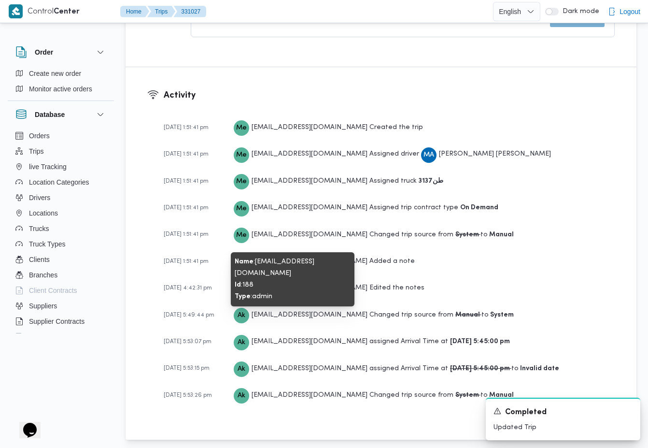
click at [276, 311] on span "antoon.kamel@illa.com.eg" at bounding box center [310, 314] width 116 height 6
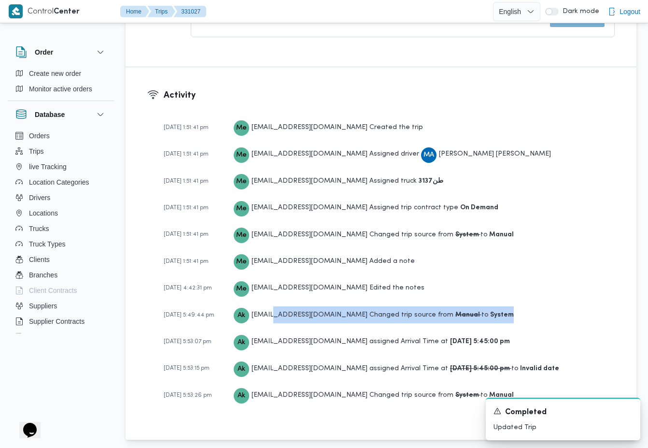
drag, startPoint x: 276, startPoint y: 310, endPoint x: 462, endPoint y: 310, distance: 186.4
click at [462, 310] on div "Ak antoon.kamel@illa.com.eg Changed trip source from Manual to System" at bounding box center [374, 314] width 280 height 17
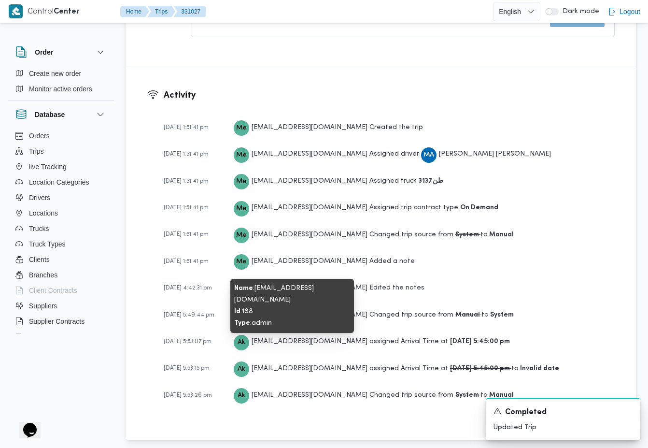
click at [276, 338] on span "antoon.kamel@illa.com.eg" at bounding box center [310, 341] width 116 height 6
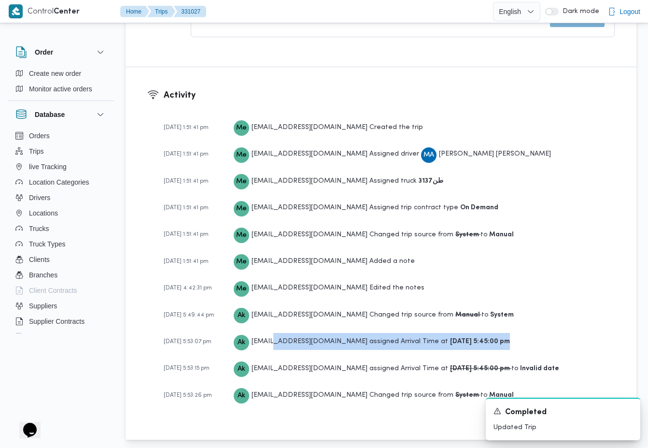
drag, startPoint x: 276, startPoint y: 336, endPoint x: 491, endPoint y: 335, distance: 214.4
click at [491, 335] on div "13-08-2025 5:53:07 pm Ak antoon.kamel@illa.com.eg assigned Arrival Time at 13-0…" at bounding box center [389, 341] width 451 height 17
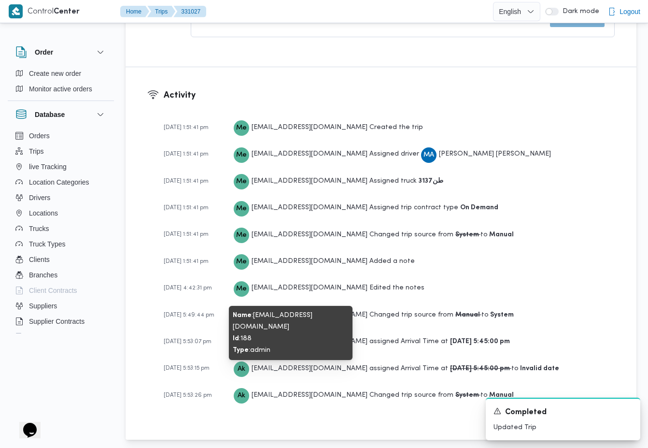
click at [267, 365] on span "antoon.kamel@illa.com.eg" at bounding box center [310, 368] width 116 height 6
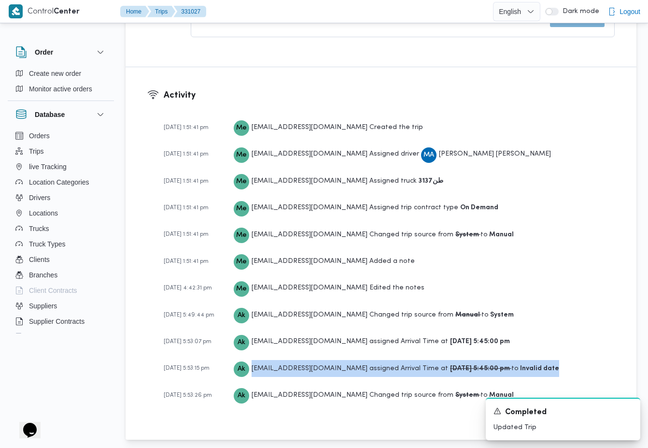
drag, startPoint x: 267, startPoint y: 362, endPoint x: 521, endPoint y: 360, distance: 254.5
click at [521, 360] on div "Ak antoon.kamel@illa.com.eg assigned Arrival Time at 13-08-2025 5:45:00 pm to I…" at bounding box center [396, 368] width 325 height 17
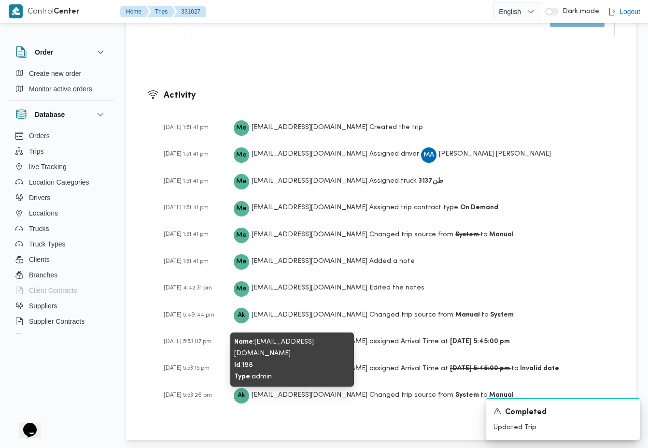
click at [266, 392] on span "antoon.kamel@illa.com.eg" at bounding box center [310, 395] width 116 height 6
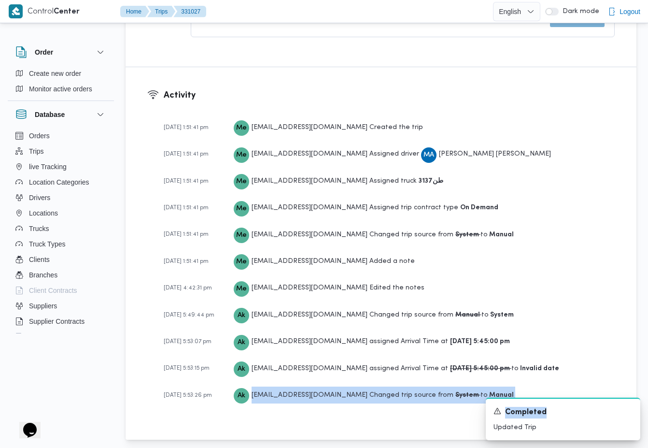
drag, startPoint x: 266, startPoint y: 391, endPoint x: 459, endPoint y: 394, distance: 193.2
click at [630, 410] on icon "Dismiss toast" at bounding box center [629, 410] width 8 height 8
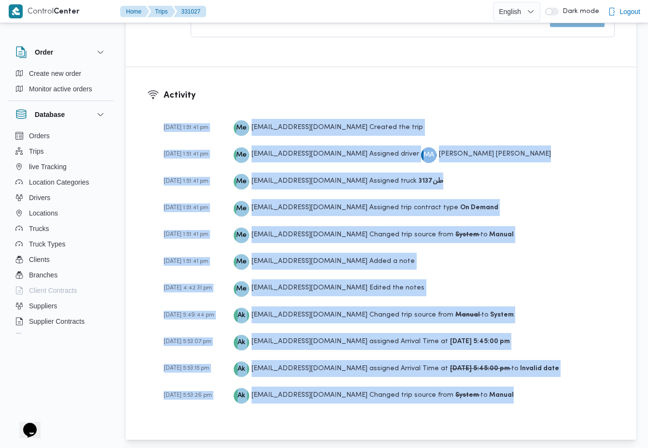
click at [553, 372] on div "13-08-2025 5:53:15 pm Ak antoon.kamel@illa.com.eg assigned Arrival Time at 13-0…" at bounding box center [389, 368] width 451 height 17
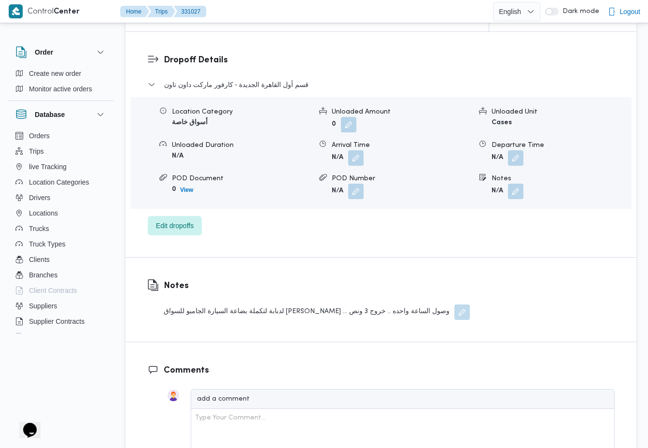
scroll to position [785, 0]
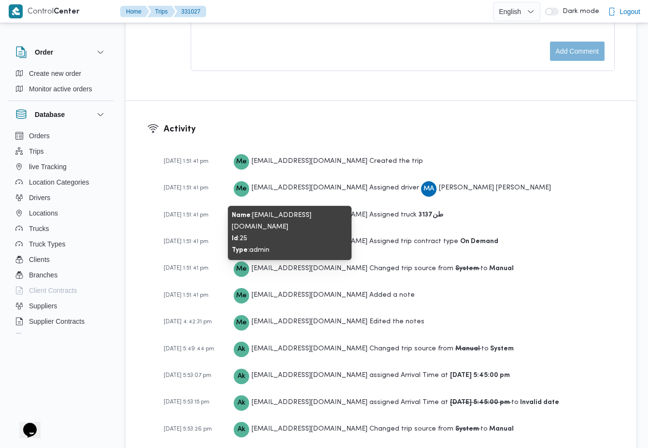
scroll to position [1319, 0]
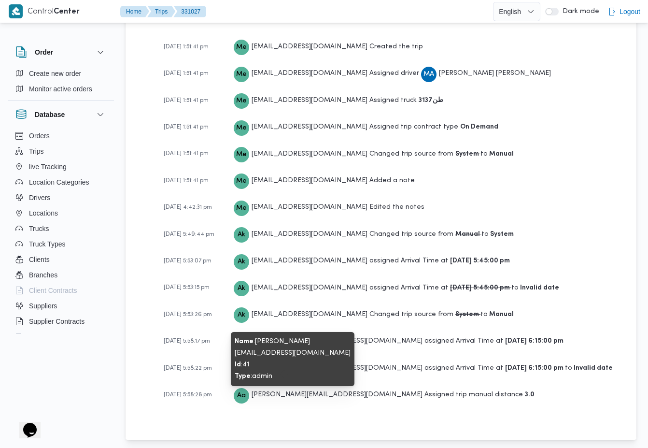
click at [260, 386] on span "Aa [EMAIL_ADDRESS][DOMAIN_NAME]" at bounding box center [328, 394] width 189 height 17
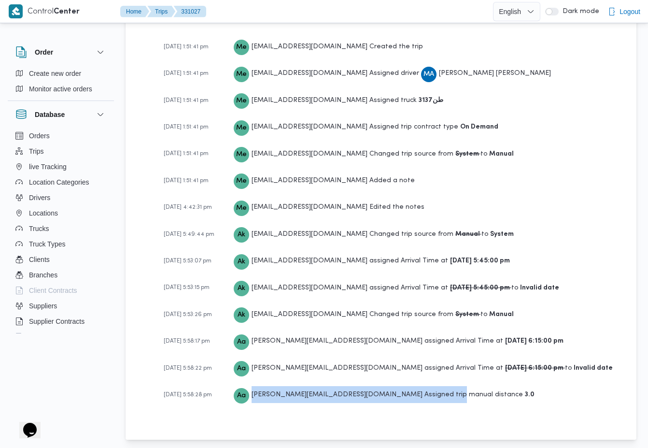
drag, startPoint x: 260, startPoint y: 385, endPoint x: 364, endPoint y: 388, distance: 103.4
click at [364, 388] on div "Aa [EMAIL_ADDRESS][DOMAIN_NAME] Assigned trip manual distance 3.0" at bounding box center [384, 394] width 301 height 17
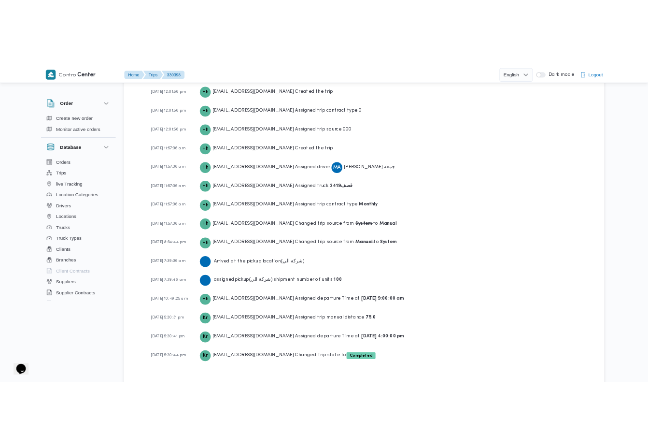
scroll to position [1451, 0]
